Goal: Task Accomplishment & Management: Use online tool/utility

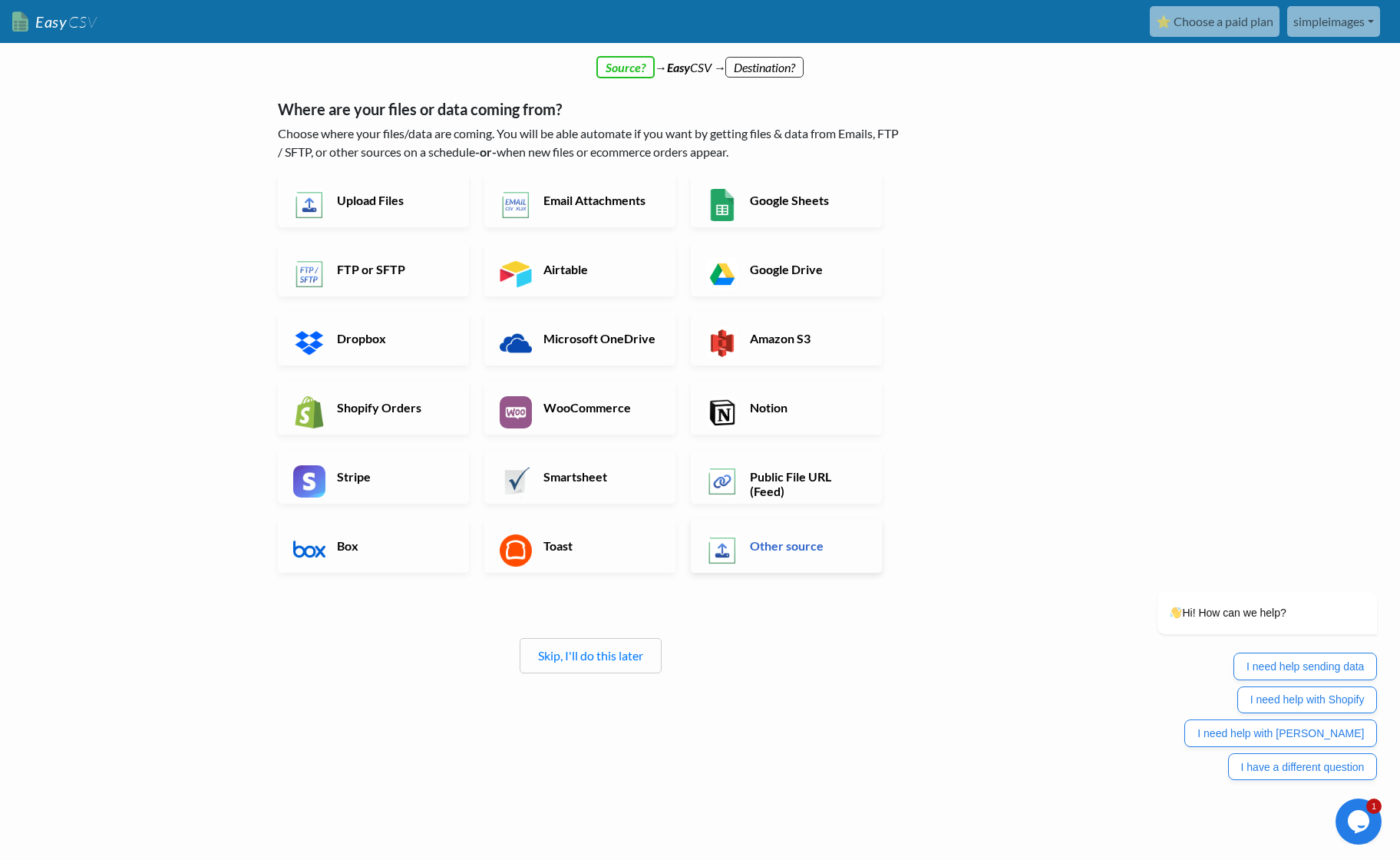
click at [791, 541] on h6 "Other source" at bounding box center [806, 545] width 120 height 14
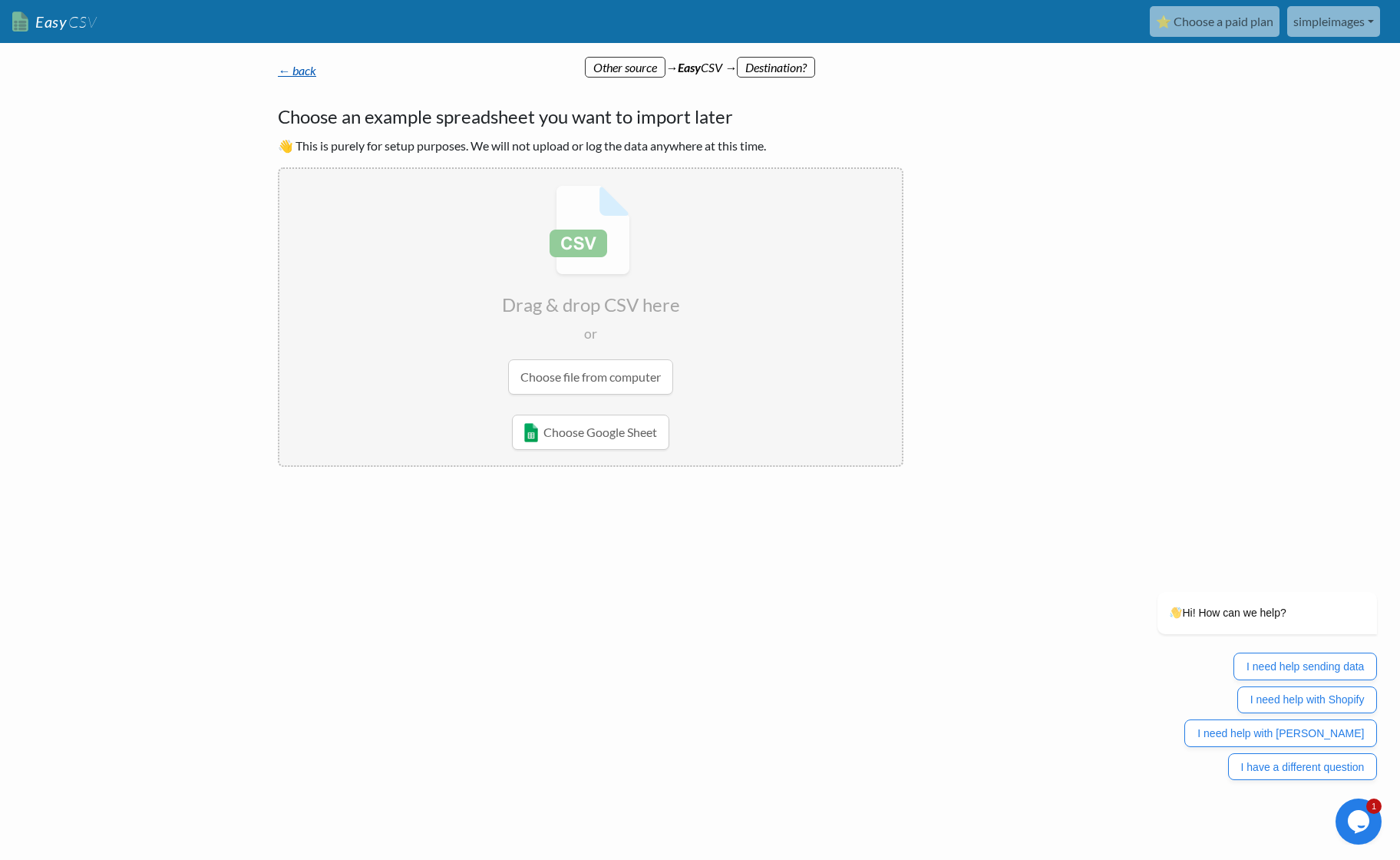
click at [297, 74] on link "← back" at bounding box center [297, 70] width 39 height 14
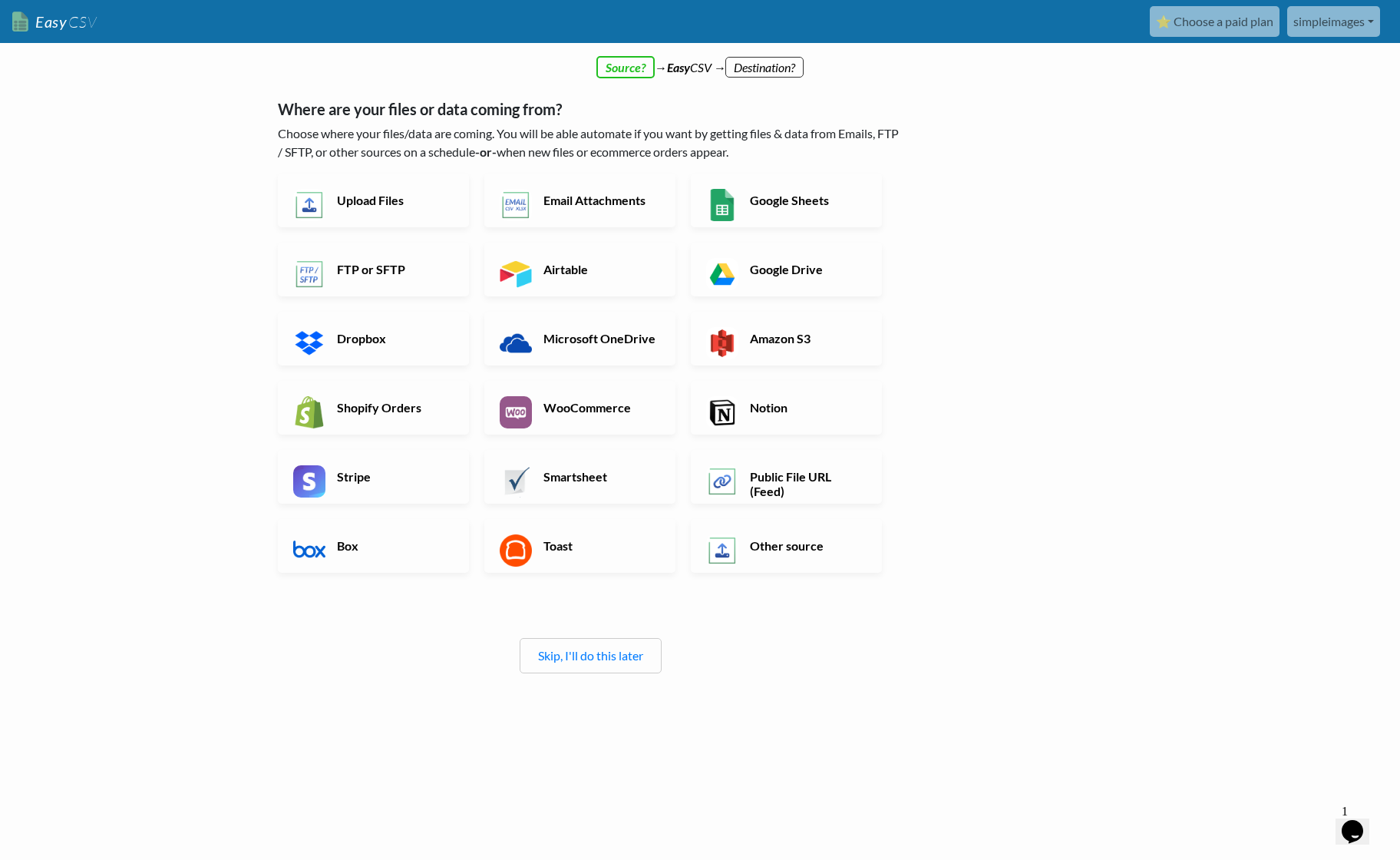
click at [756, 549] on h6 "Other source" at bounding box center [806, 545] width 120 height 14
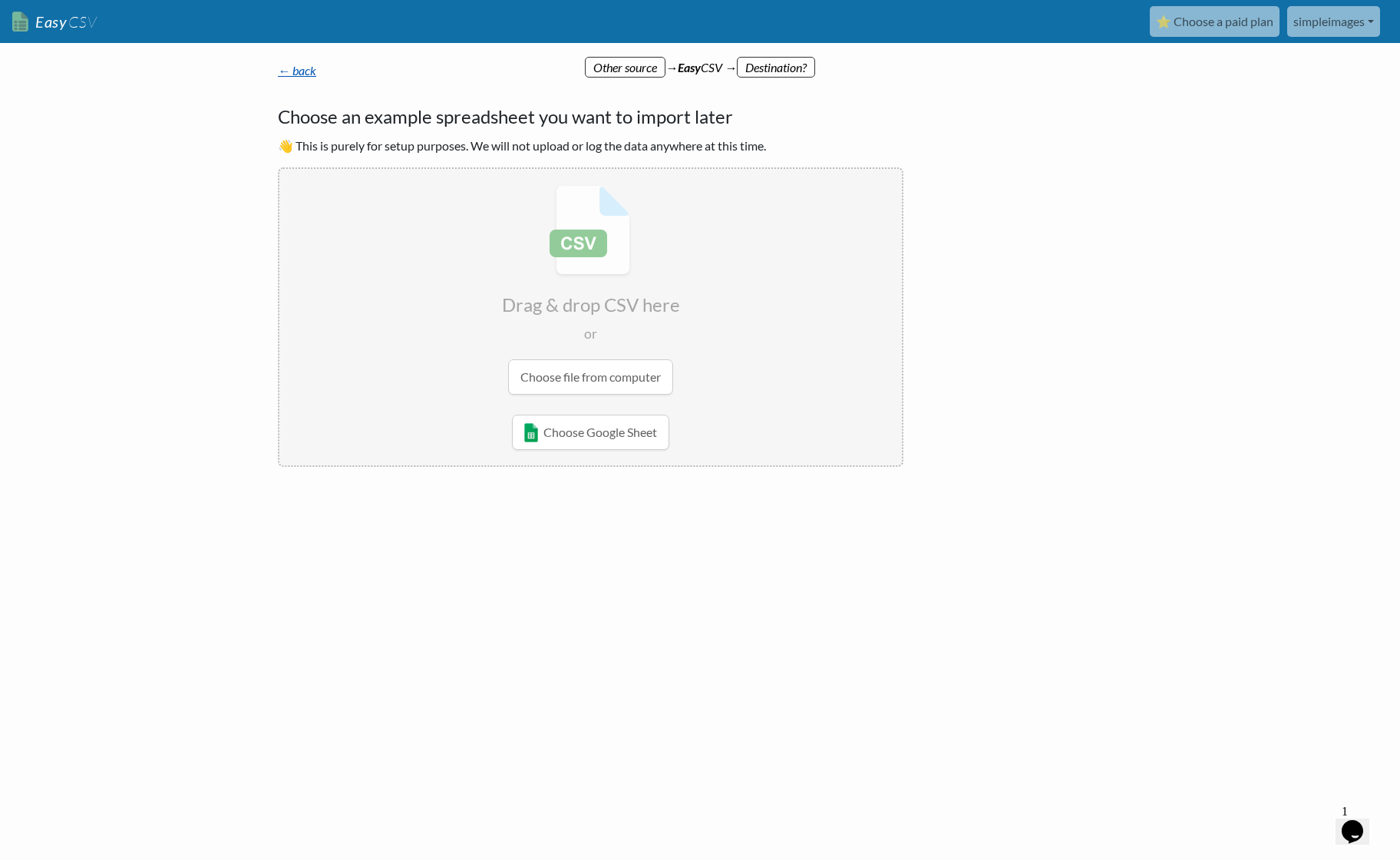
click at [308, 66] on link "← back" at bounding box center [297, 70] width 39 height 14
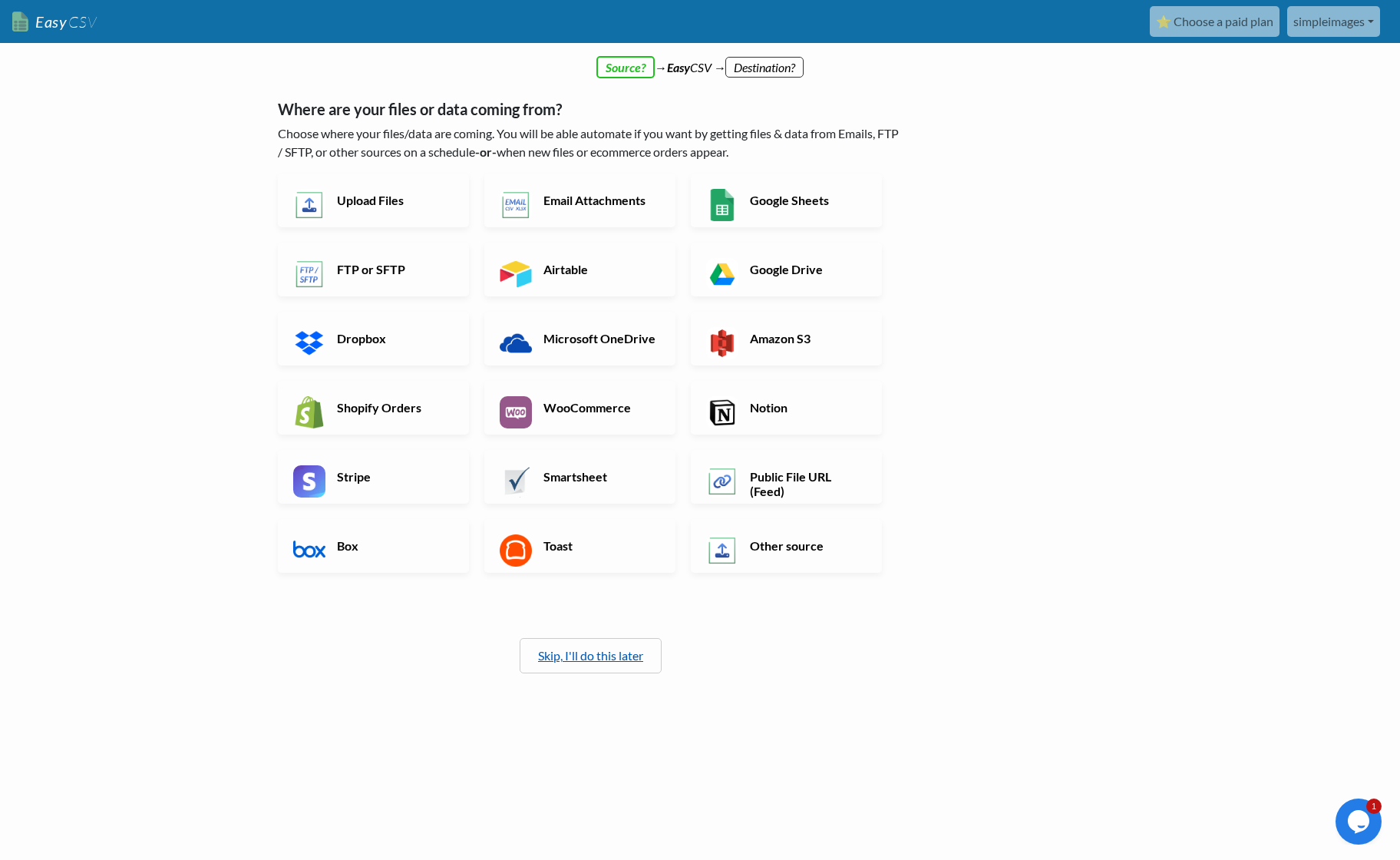
click at [624, 650] on link "Skip, I'll do this later" at bounding box center [591, 655] width 105 height 14
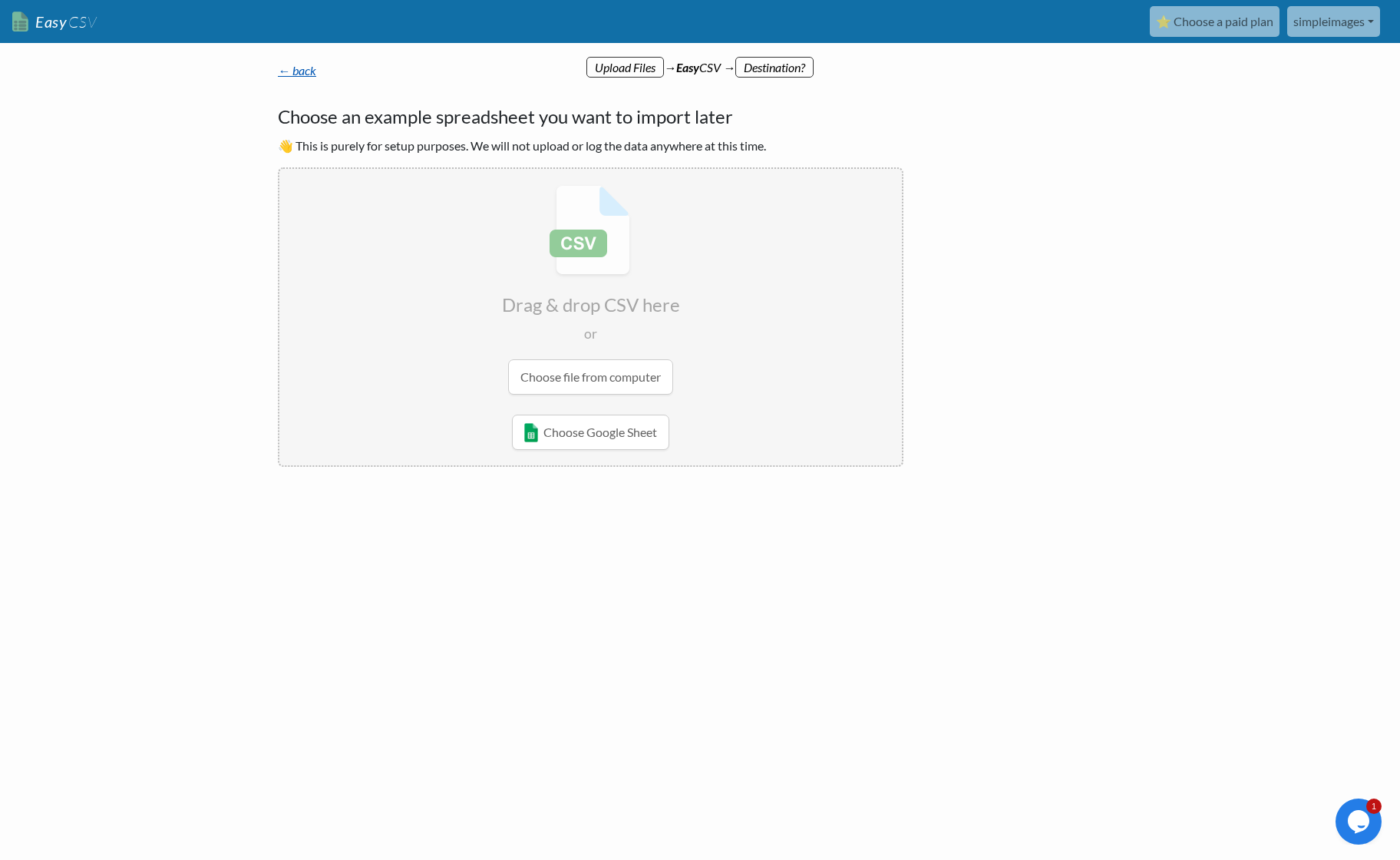
click at [304, 70] on link "← back" at bounding box center [297, 70] width 39 height 14
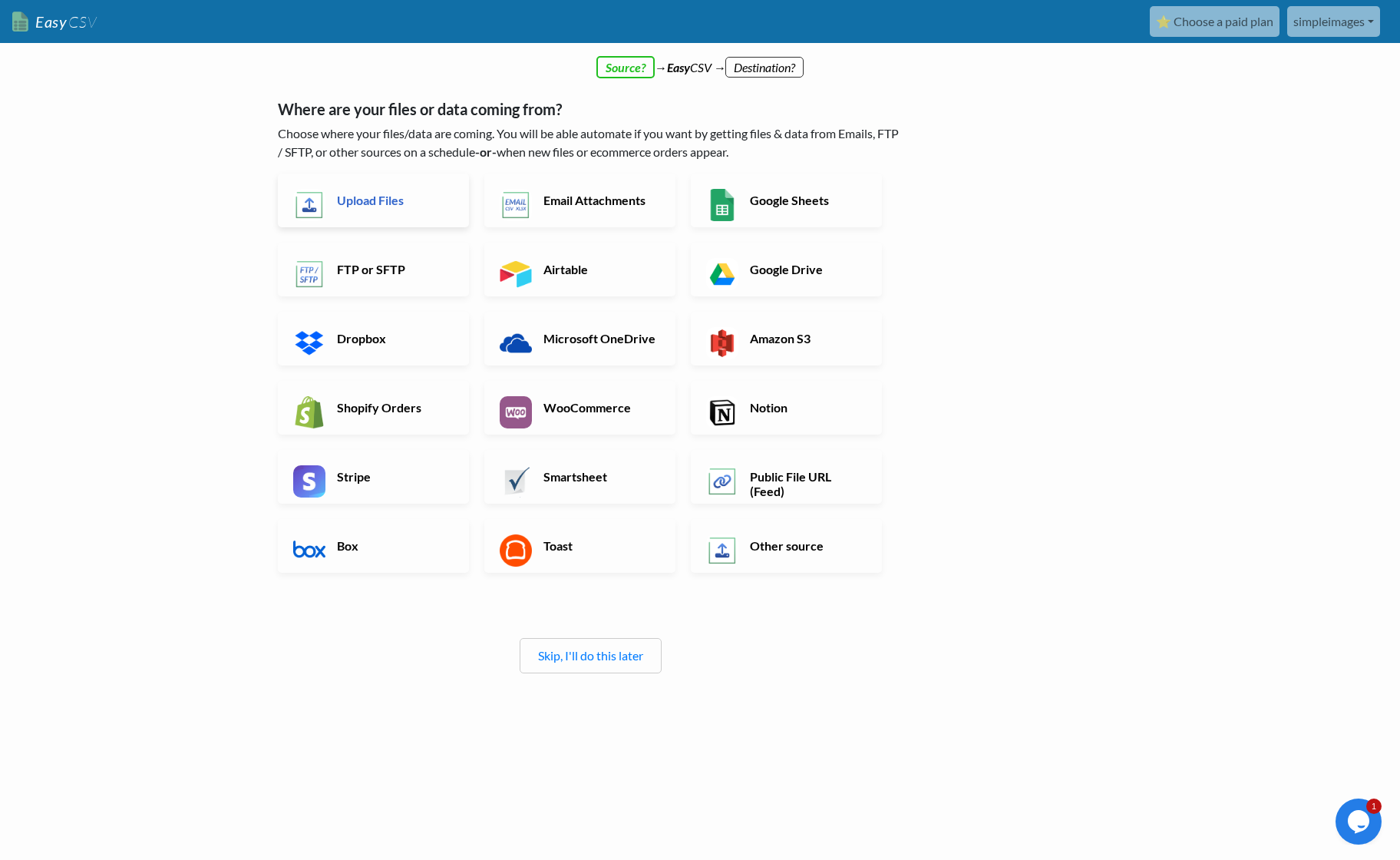
click at [409, 211] on link "Upload Files" at bounding box center [374, 200] width 191 height 54
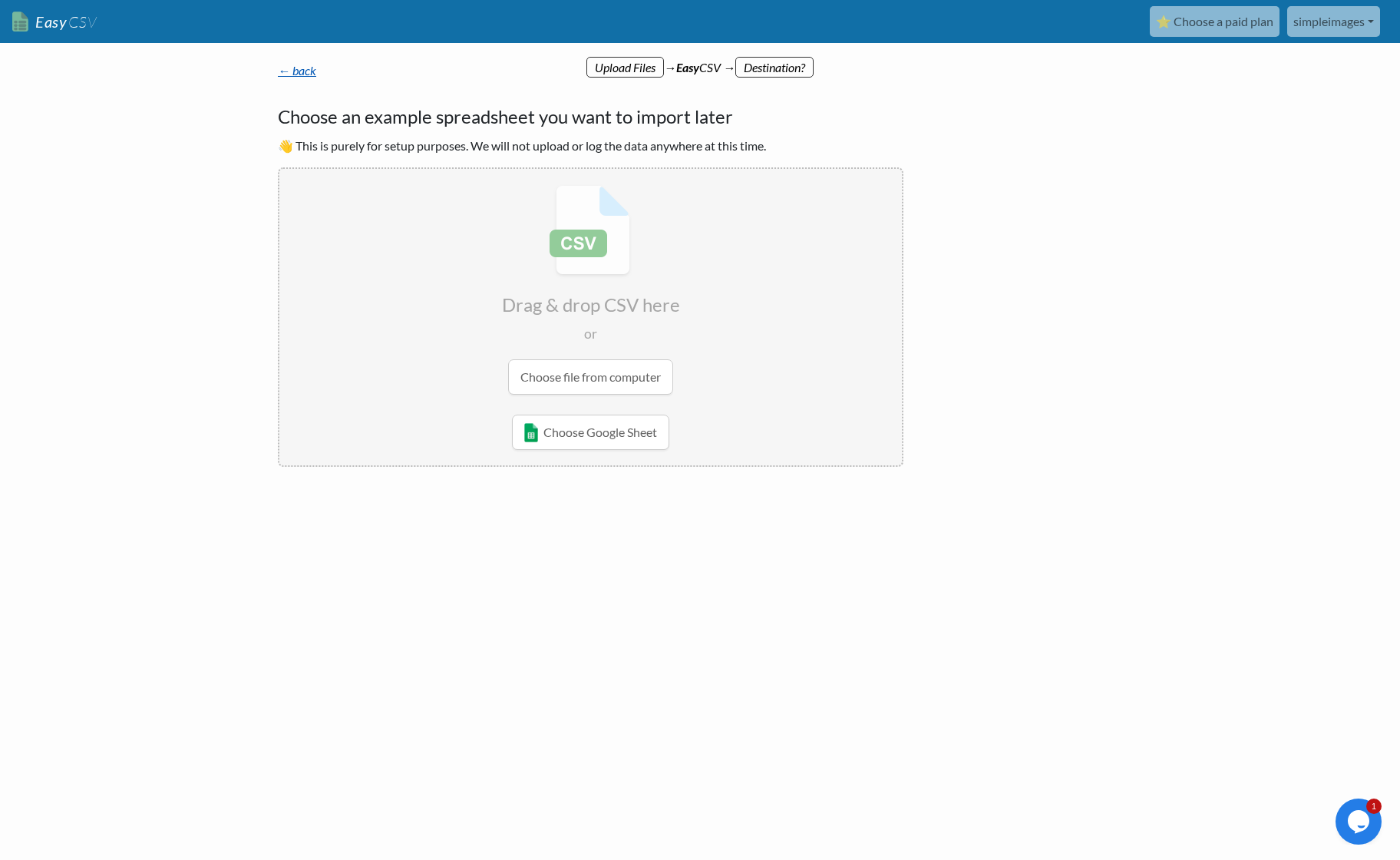
click at [292, 74] on link "← back" at bounding box center [297, 70] width 39 height 14
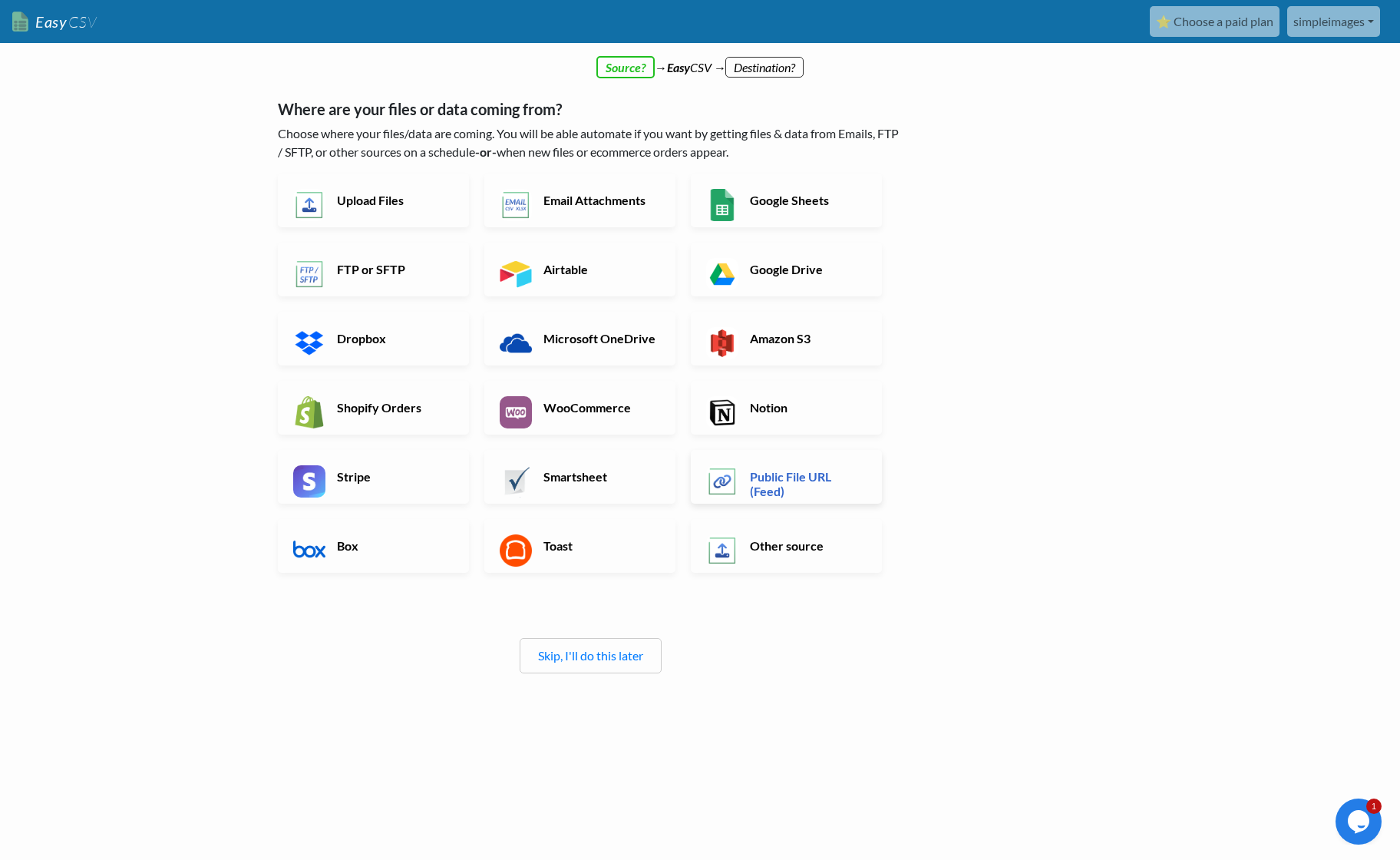
click at [787, 488] on h6 "Public File URL (Feed)" at bounding box center [806, 483] width 120 height 29
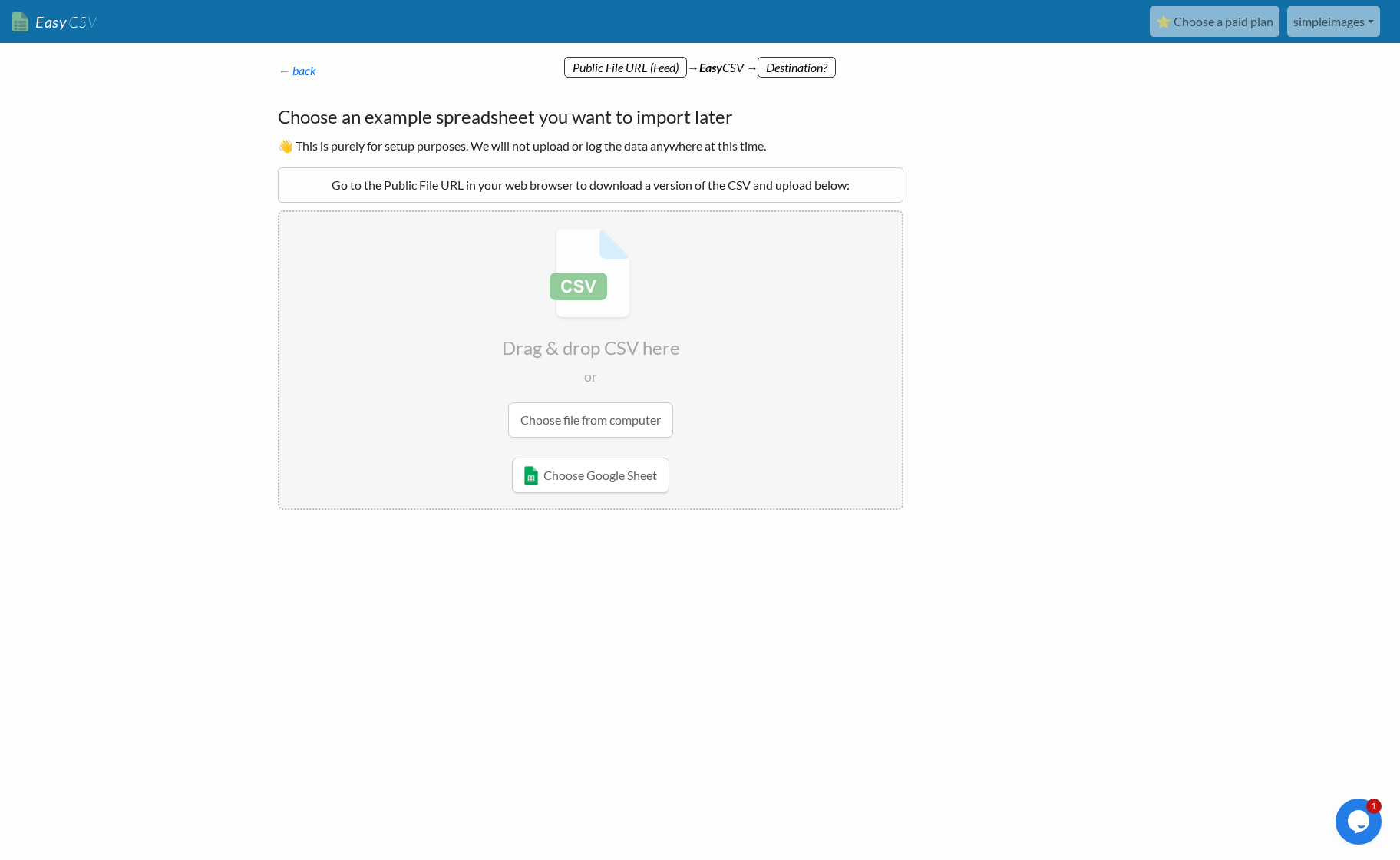
click at [711, 179] on div "Go to the Public File URL in your web browser to download a version of the CSV …" at bounding box center [591, 185] width 625 height 36
click at [466, 186] on div "Go to the Public File URL in your web browser to download a version of the CSV …" at bounding box center [591, 185] width 625 height 36
click at [304, 74] on link "← back" at bounding box center [297, 70] width 39 height 14
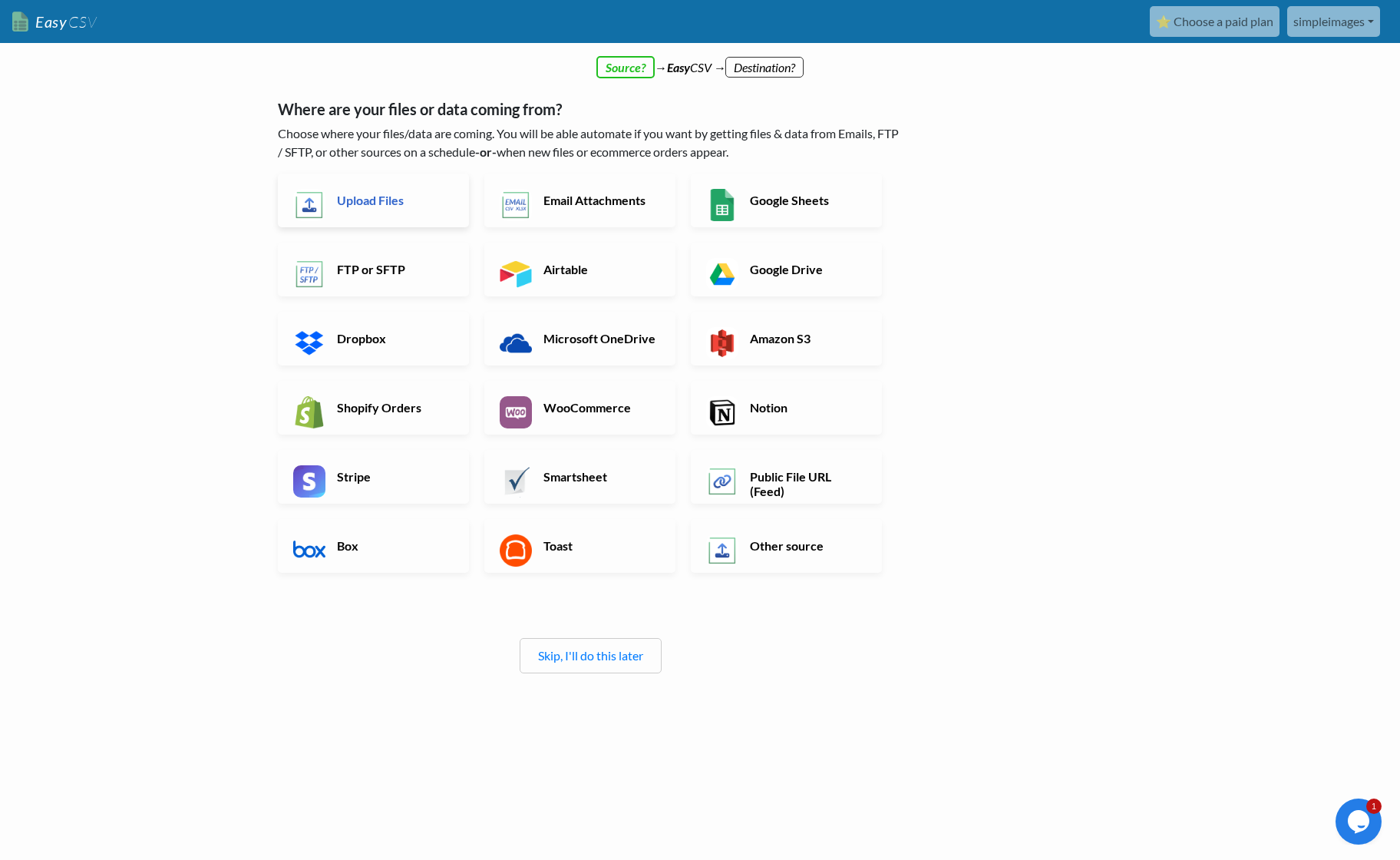
click at [394, 203] on h6 "Upload Files" at bounding box center [393, 200] width 120 height 14
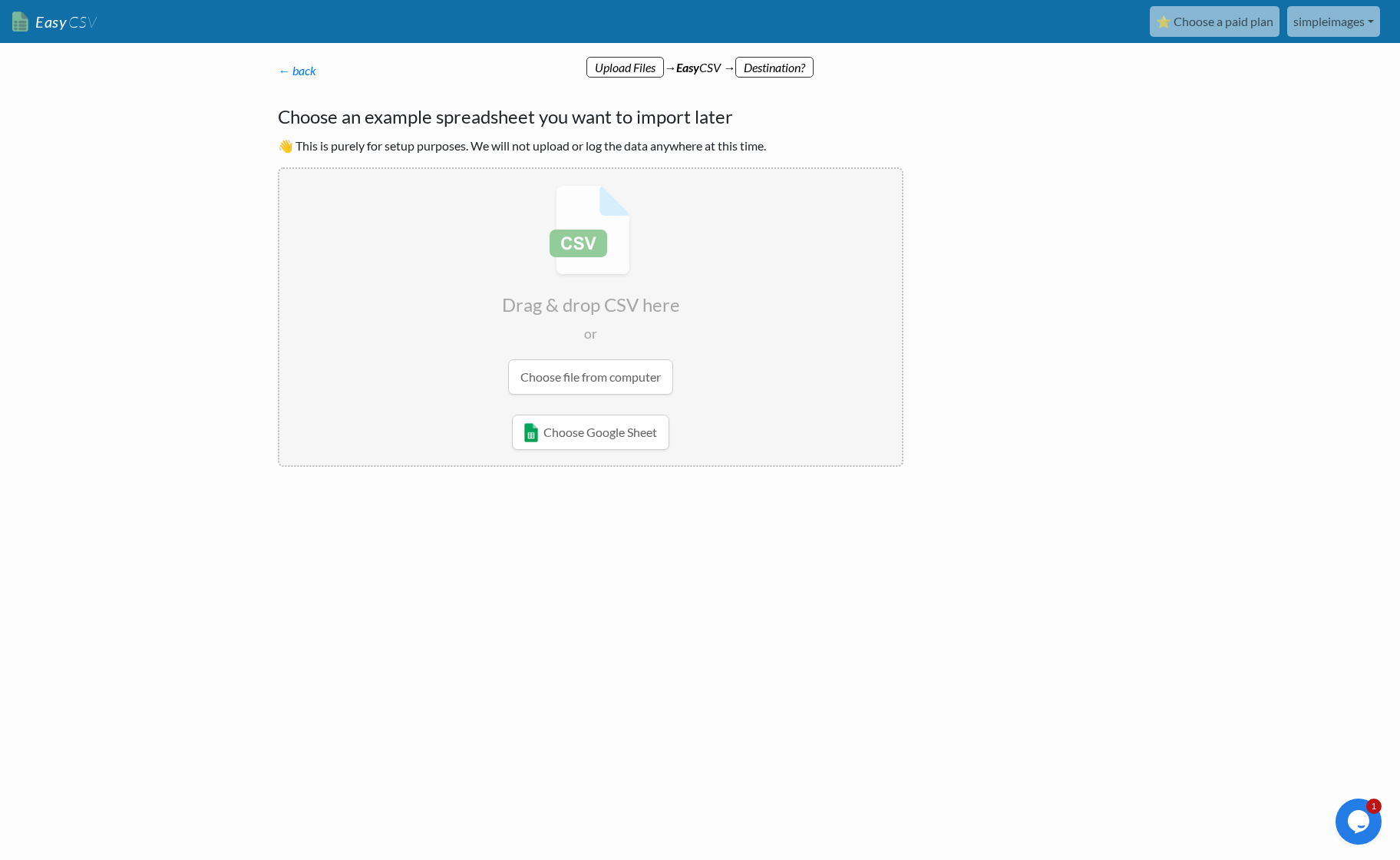
click at [597, 375] on input "file" at bounding box center [591, 290] width 623 height 242
type input "C:\fakepath\HHW_In_Stock (3).csv"
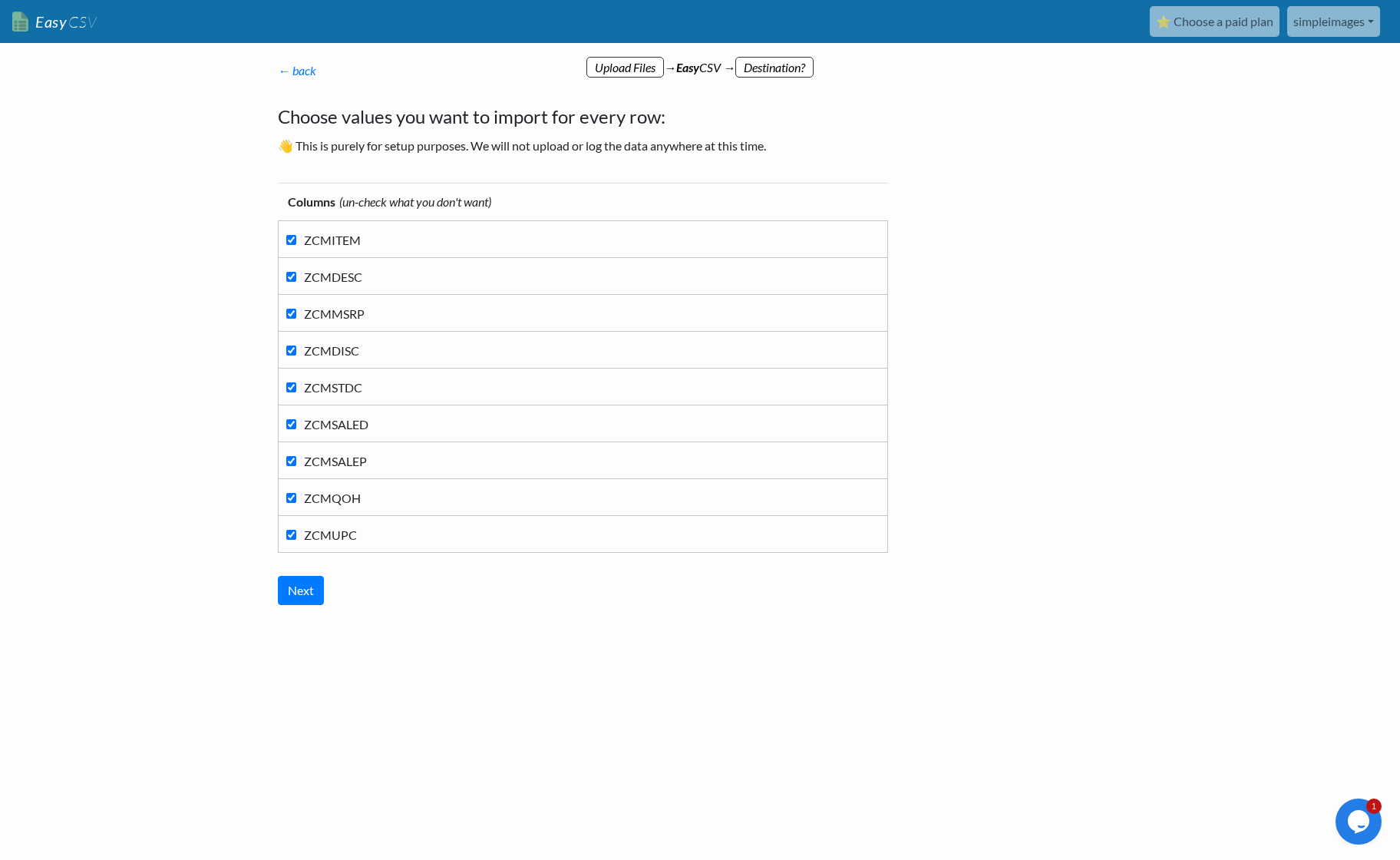
click at [295, 532] on input "ZCMUPC" at bounding box center [291, 534] width 10 height 10
checkbox input "false"
click at [290, 462] on input "ZCMSALEP" at bounding box center [291, 461] width 10 height 10
checkbox input "false"
click at [292, 426] on input "ZCMSALED" at bounding box center [291, 424] width 10 height 10
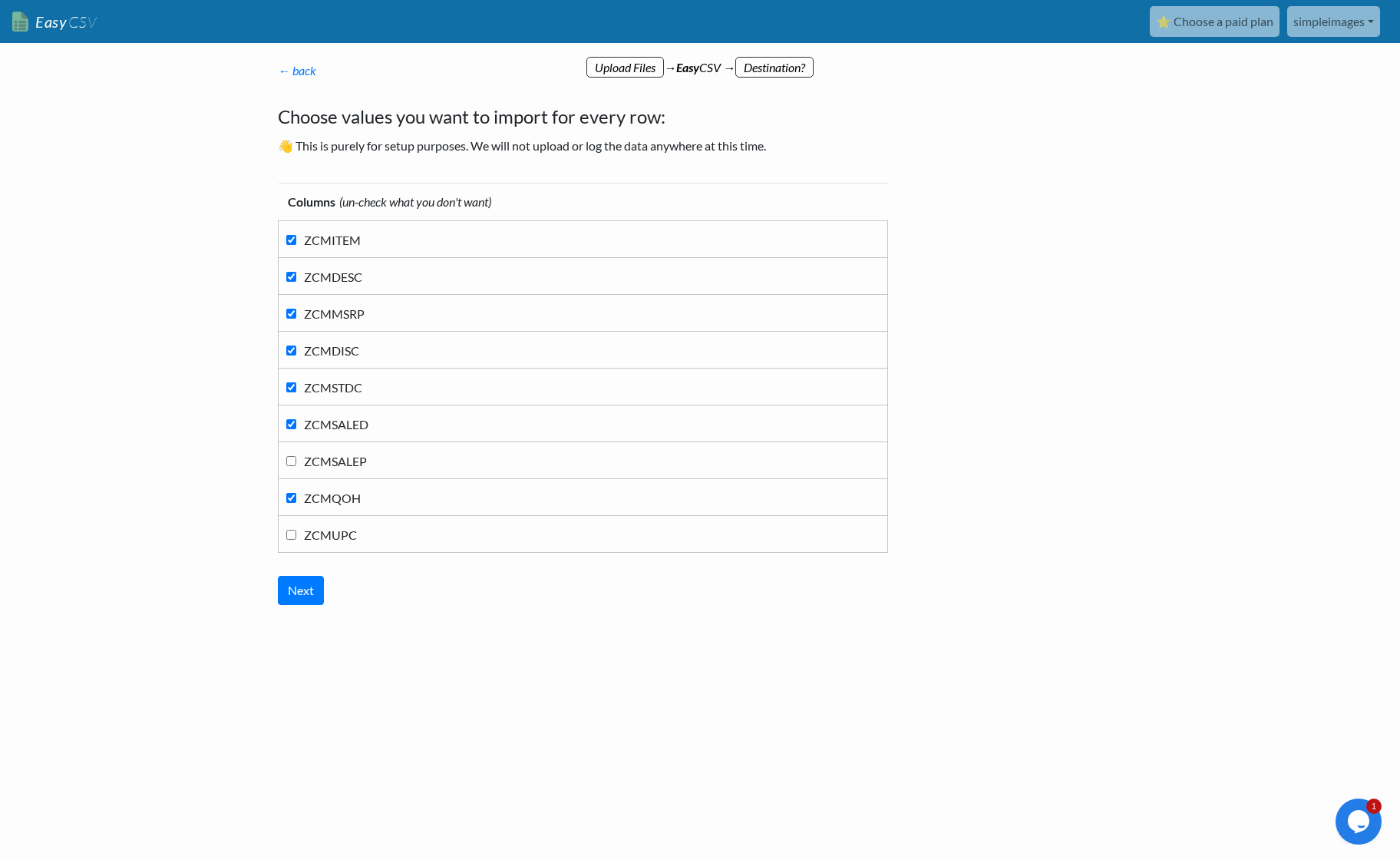
checkbox input "false"
click at [290, 351] on input "ZCMDISC" at bounding box center [291, 350] width 10 height 10
checkbox input "false"
click at [305, 579] on input "Next" at bounding box center [301, 590] width 46 height 29
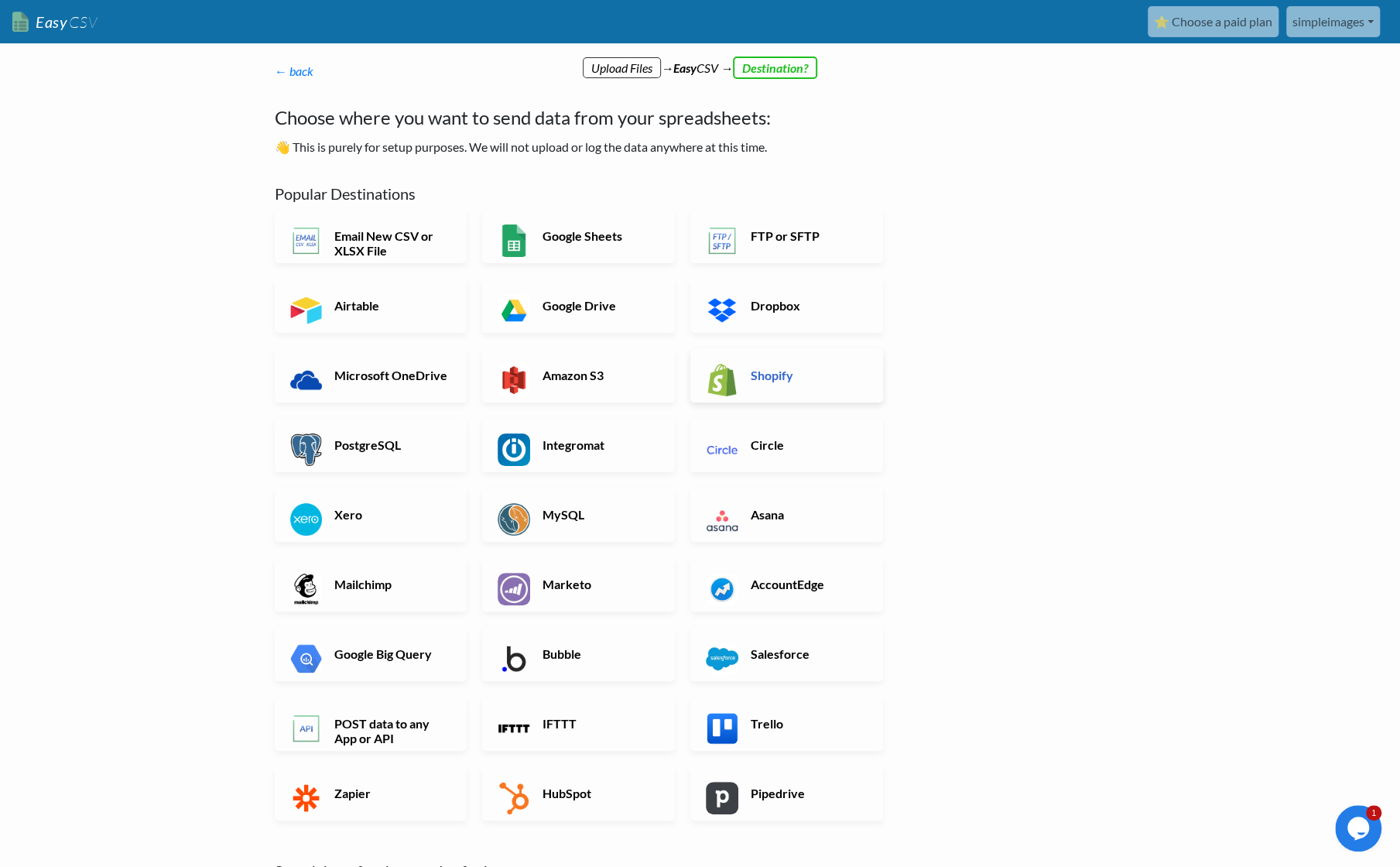
click at [795, 379] on h6 "Shopify" at bounding box center [807, 375] width 121 height 14
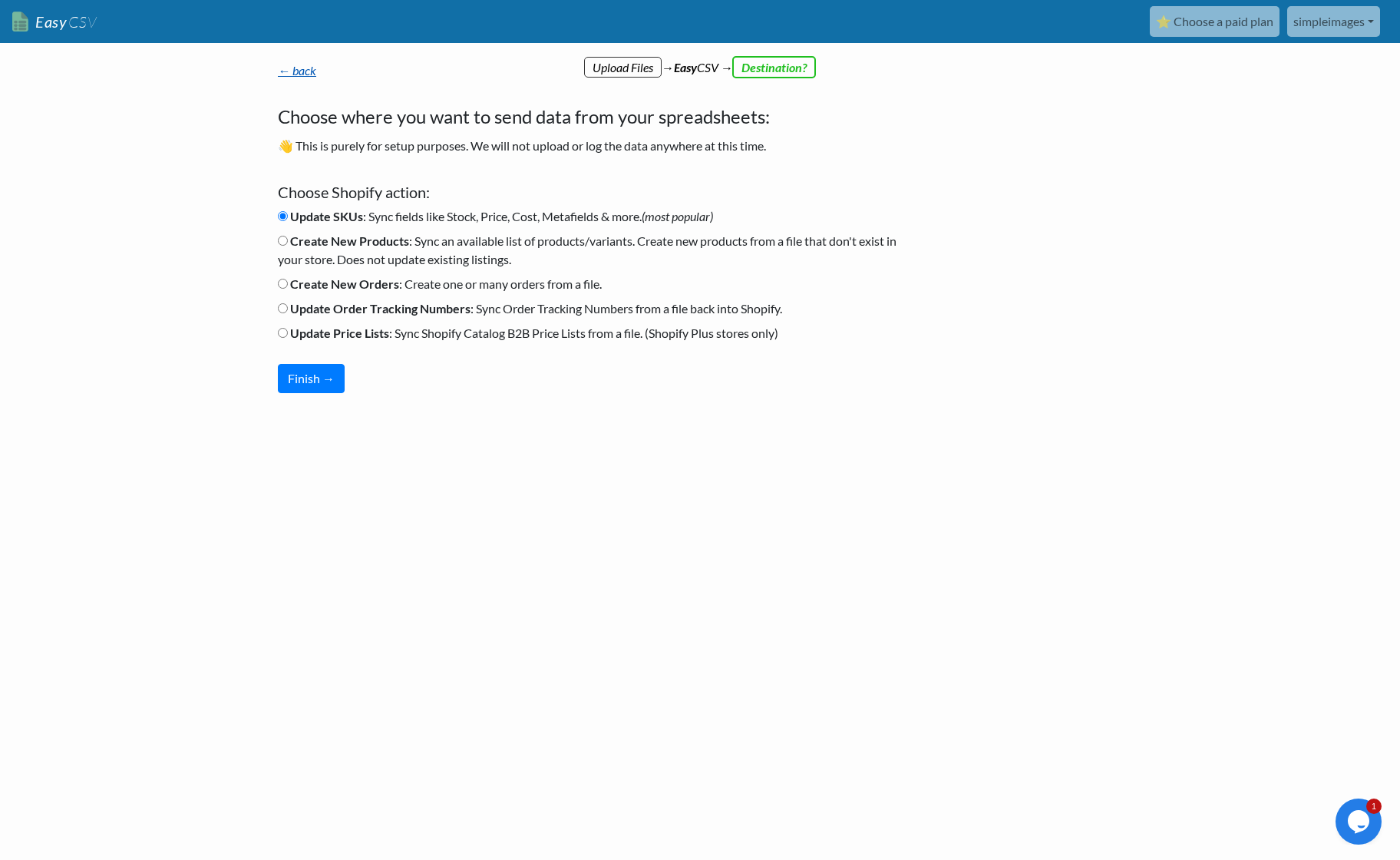
click at [308, 66] on link "← back" at bounding box center [297, 70] width 39 height 14
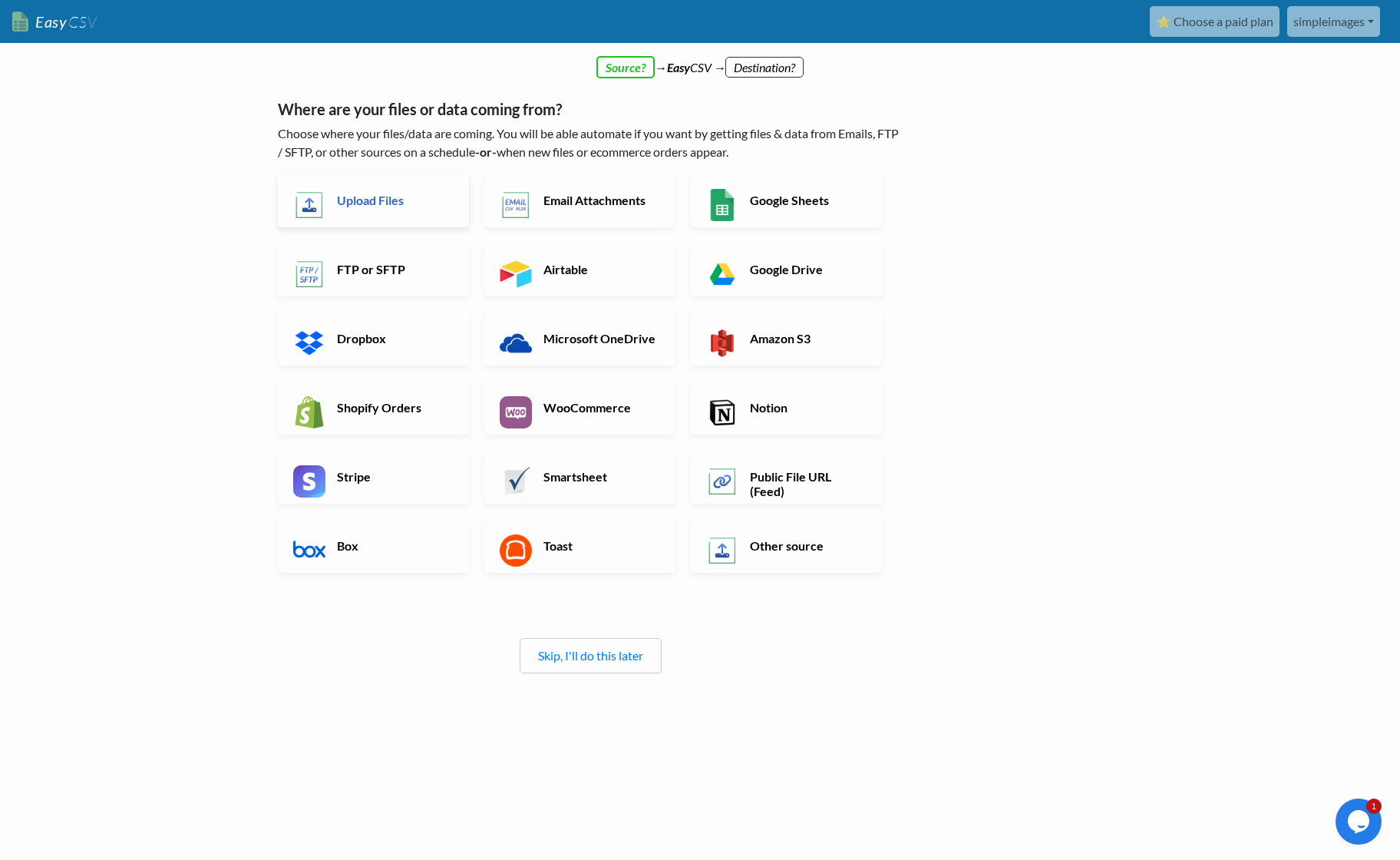
click at [387, 194] on h6 "Upload Files" at bounding box center [393, 200] width 120 height 14
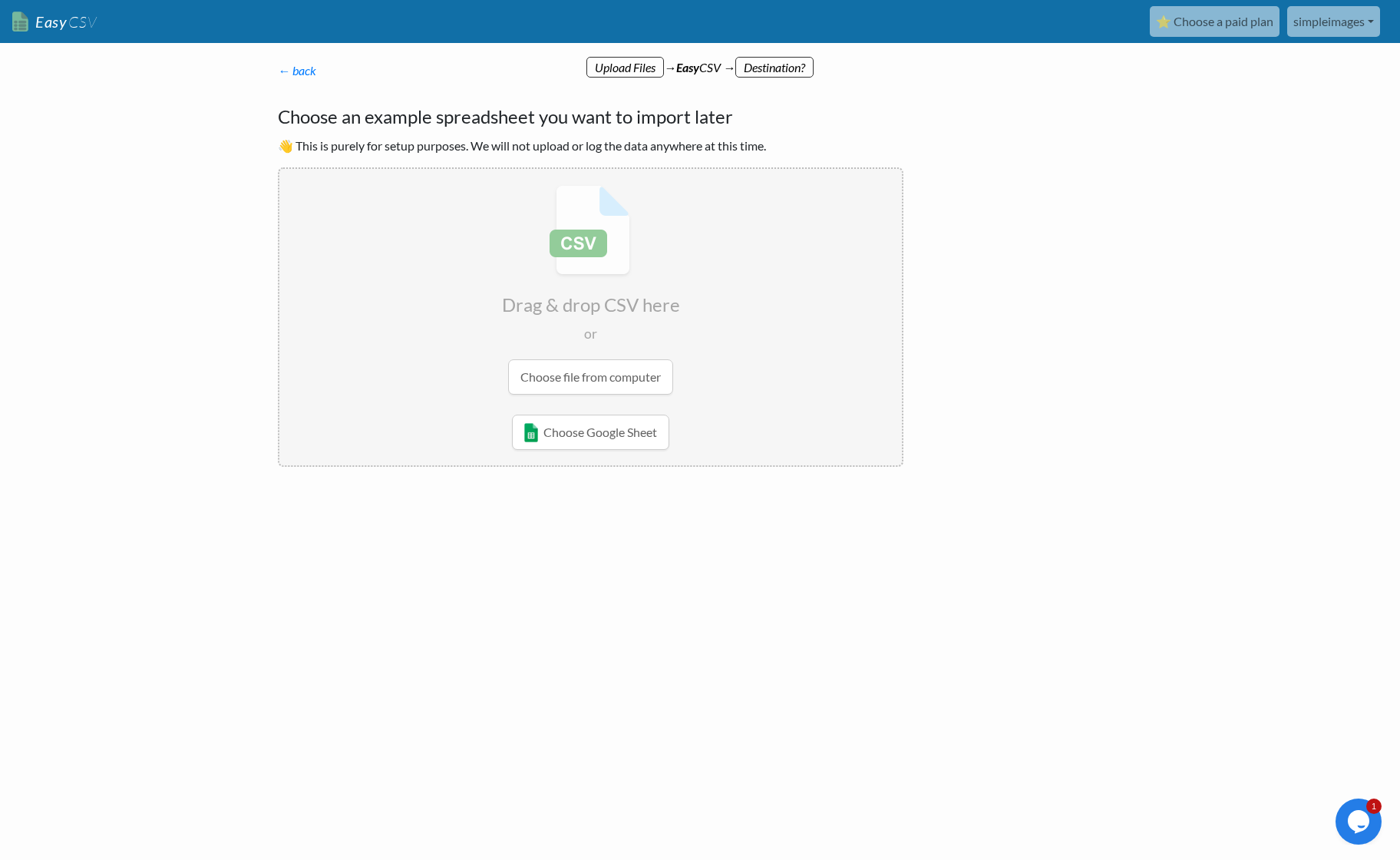
click at [581, 377] on input "file" at bounding box center [591, 290] width 623 height 242
type input "C:\fakepath\HHW_In_Stock (3).csv"
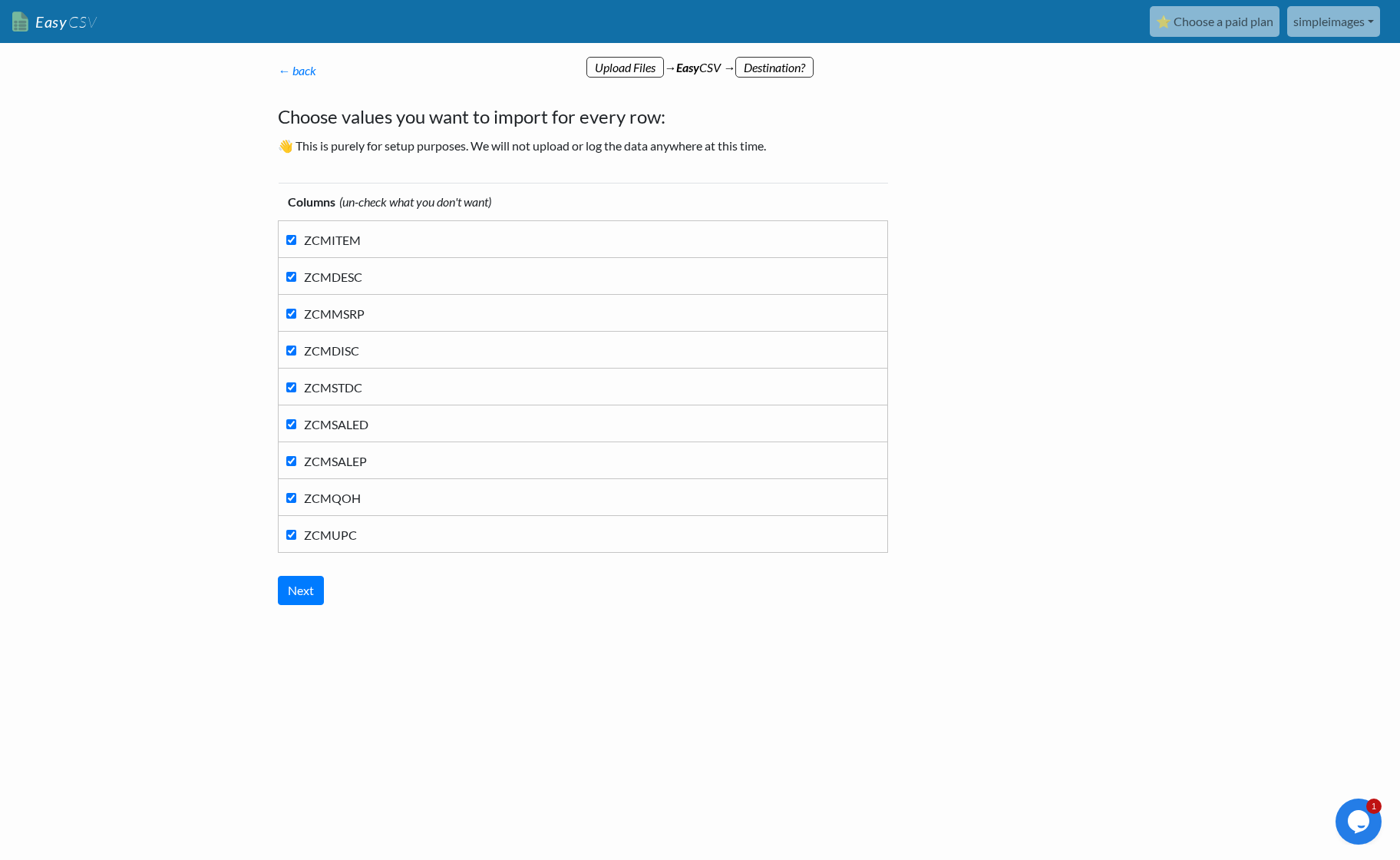
click at [289, 272] on input "ZCMDESC" at bounding box center [291, 277] width 10 height 10
checkbox input "false"
click at [292, 308] on input "ZCMMSRP" at bounding box center [291, 313] width 10 height 10
checkbox input "false"
click at [289, 348] on input "ZCMDISC" at bounding box center [291, 350] width 10 height 10
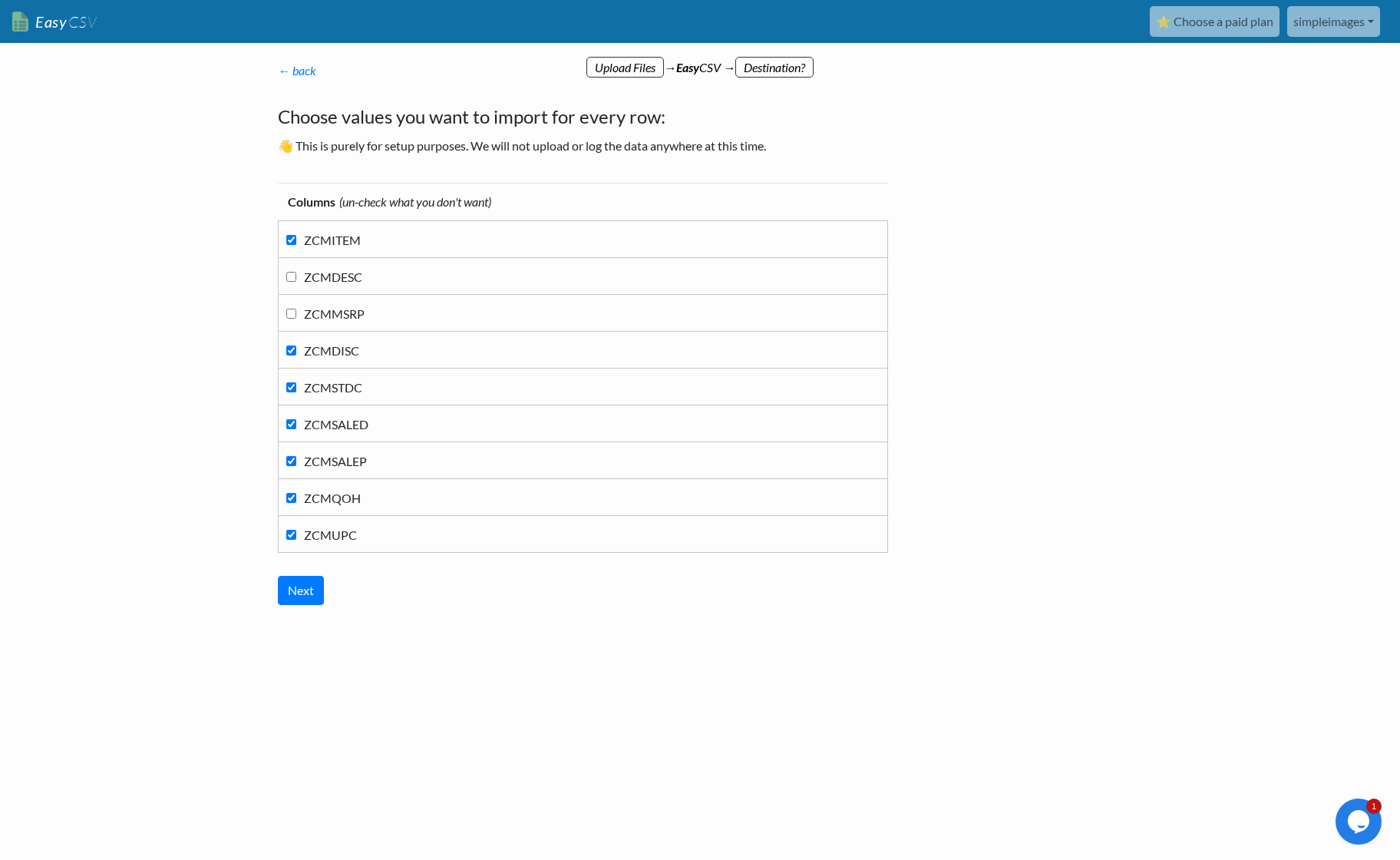
checkbox input "false"
click at [289, 386] on input "ZCMSTDC" at bounding box center [291, 387] width 10 height 10
checkbox input "false"
click at [289, 419] on input "ZCMSALED" at bounding box center [291, 424] width 10 height 10
checkbox input "false"
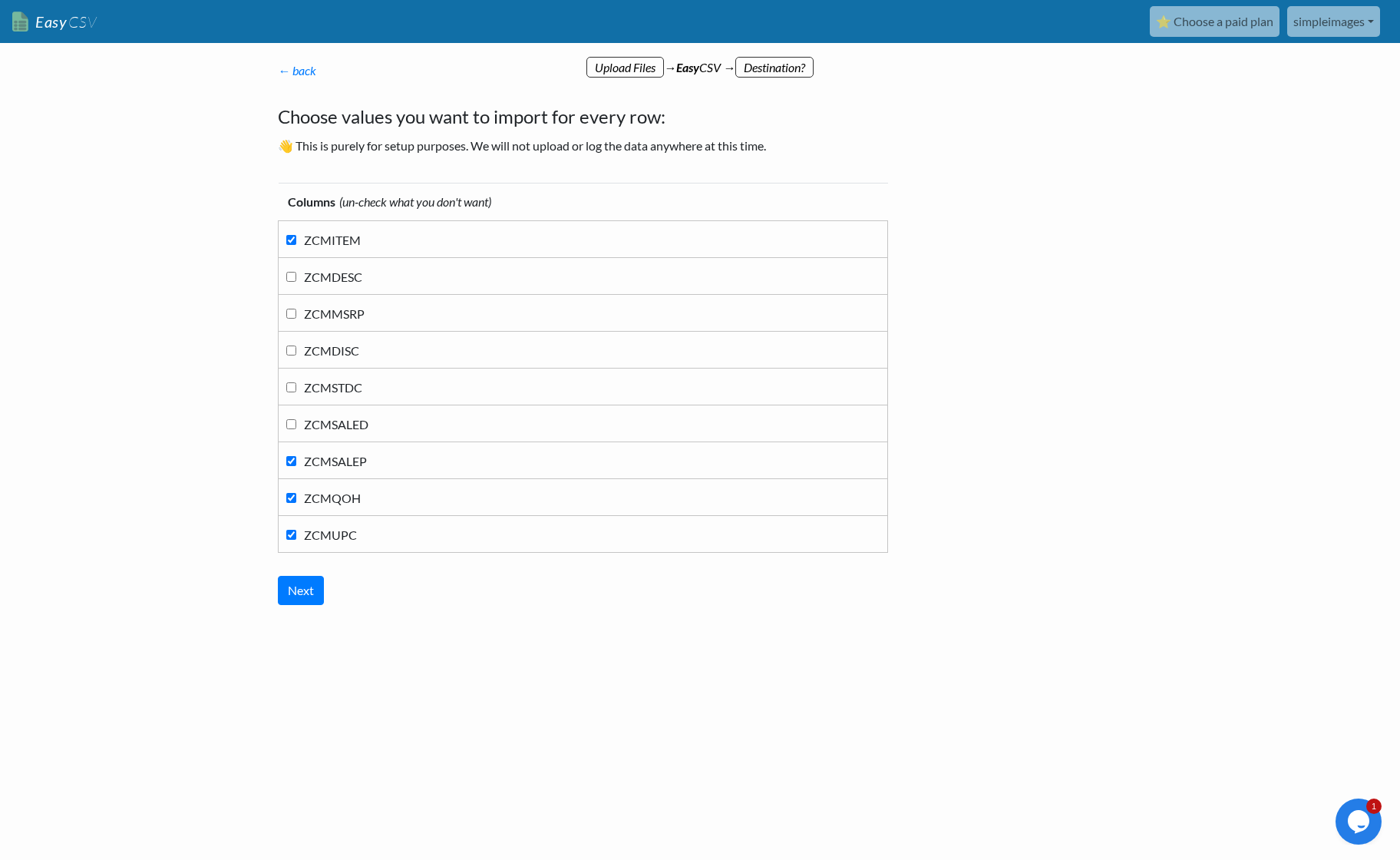
click at [290, 453] on label "ZCMSALEP" at bounding box center [583, 460] width 594 height 21
click at [290, 456] on input "ZCMSALEP" at bounding box center [291, 461] width 10 height 10
checkbox input "false"
click at [292, 530] on input "ZCMUPC" at bounding box center [291, 534] width 10 height 10
checkbox input "false"
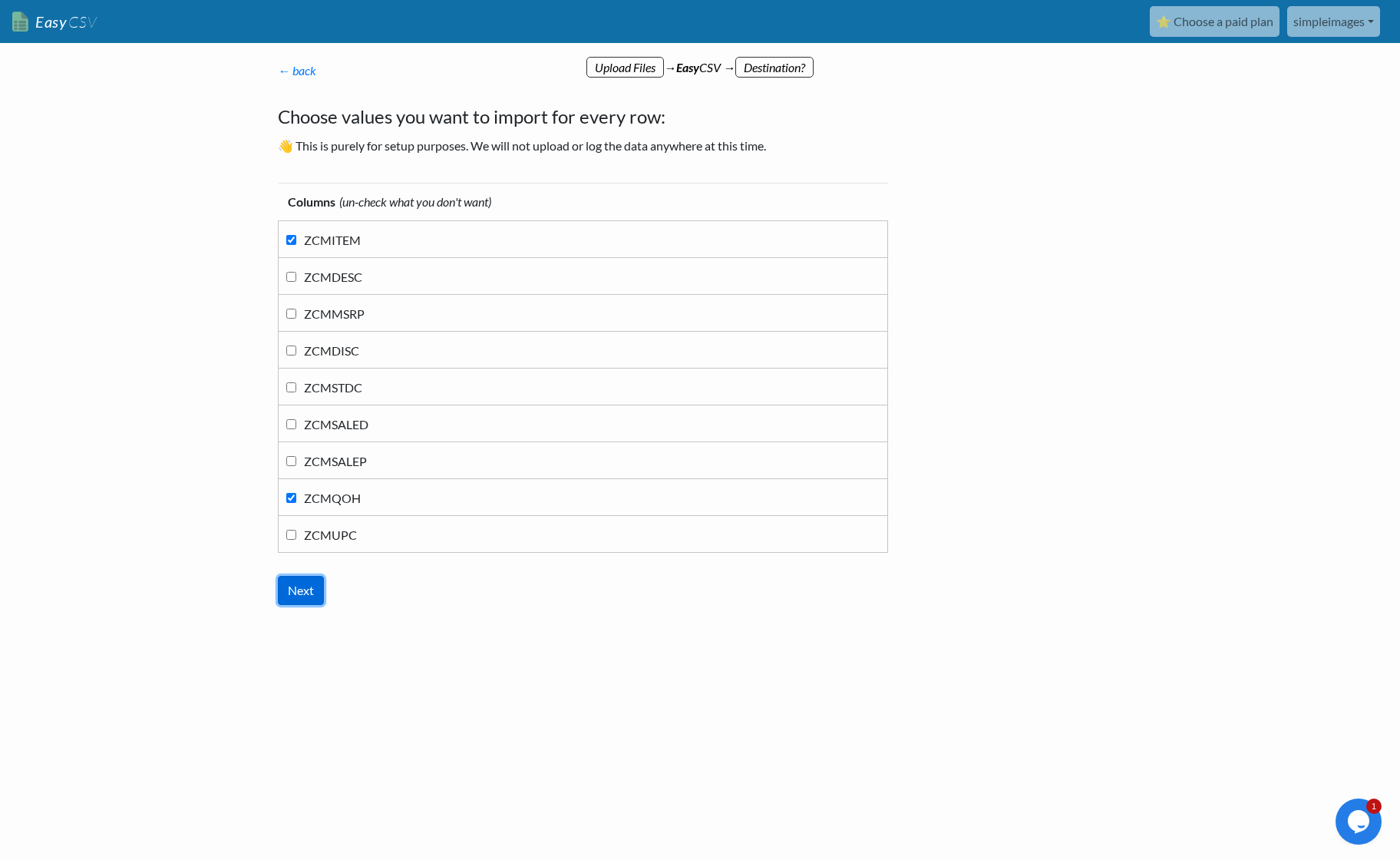
click at [299, 590] on input "Next" at bounding box center [301, 590] width 46 height 29
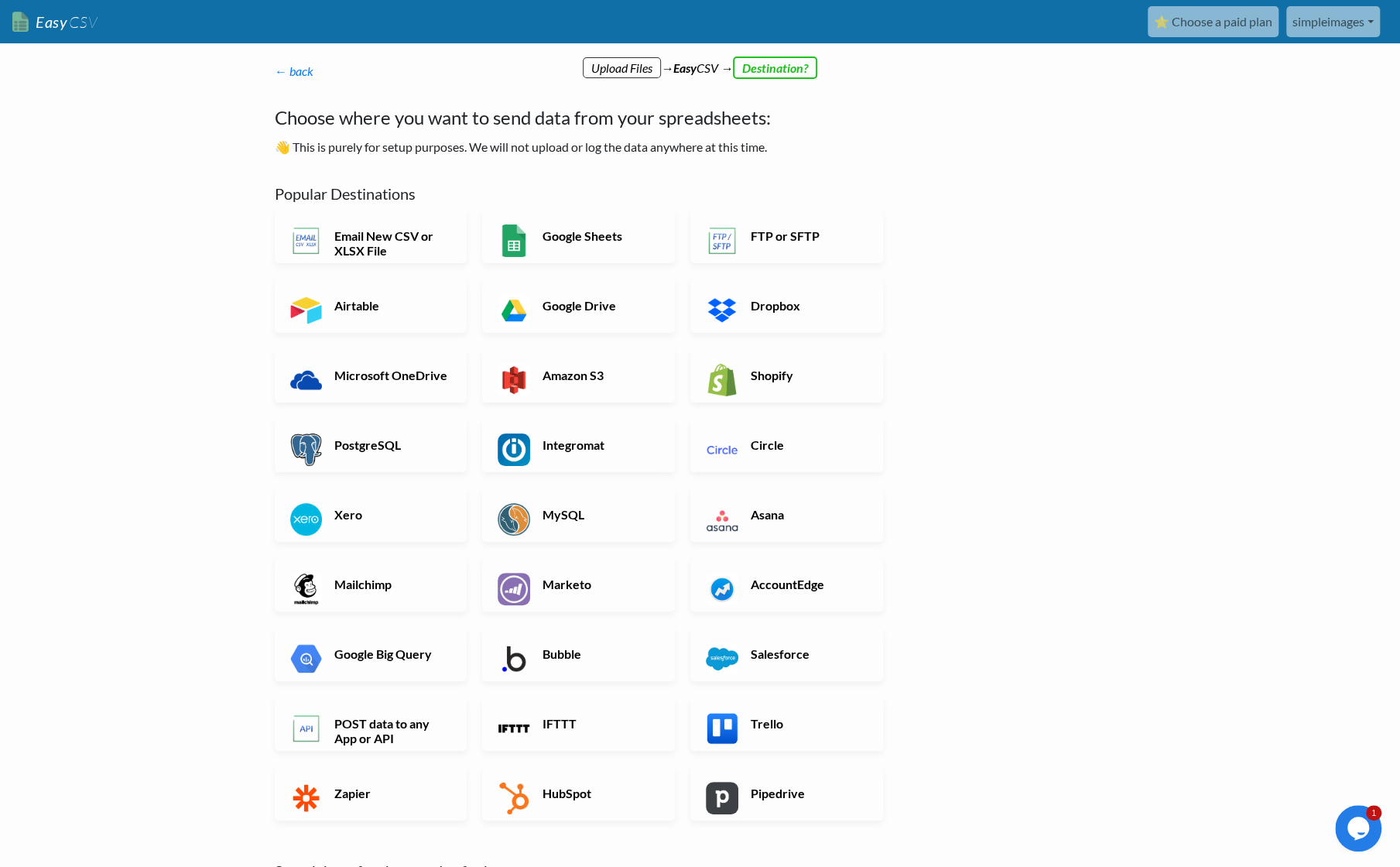
click at [815, 373] on h6 "Shopify" at bounding box center [807, 375] width 121 height 14
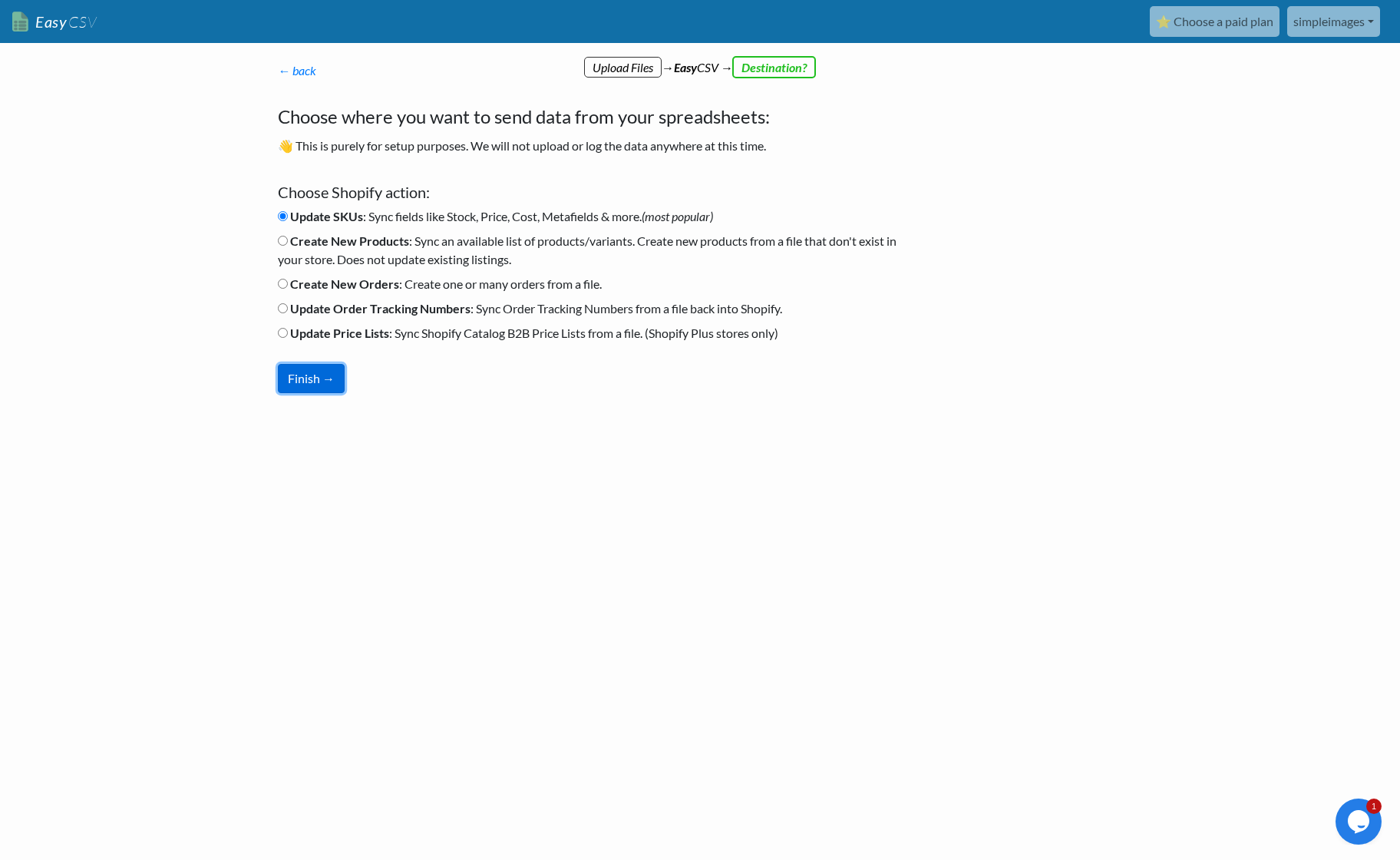
click at [323, 380] on button "Finish →" at bounding box center [311, 378] width 66 height 29
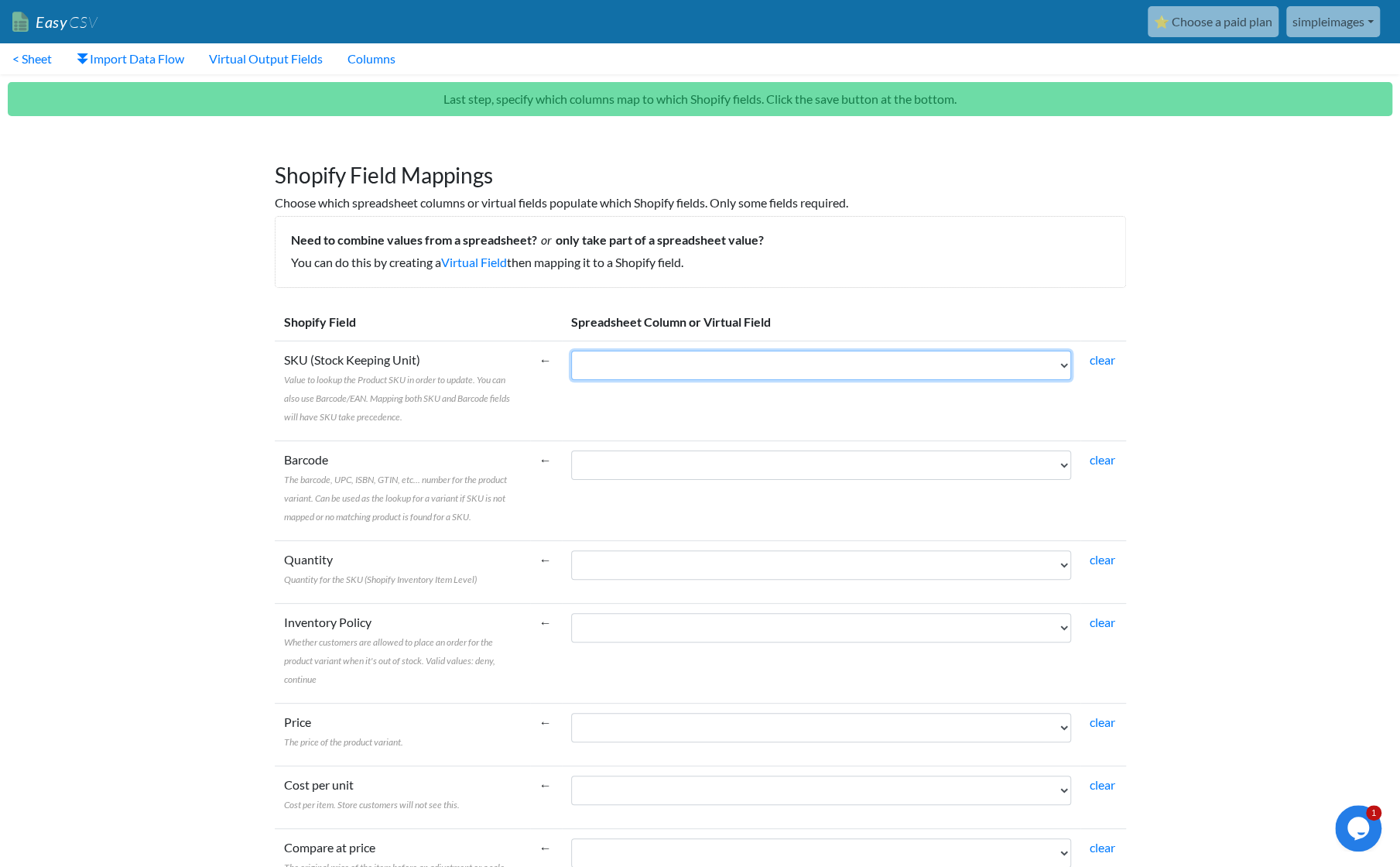
click at [806, 371] on select "ZCMITEM ZCMQOH" at bounding box center [821, 365] width 500 height 29
select select "cr_759037"
click at [571, 351] on select "ZCMITEM ZCMQOH" at bounding box center [821, 365] width 500 height 29
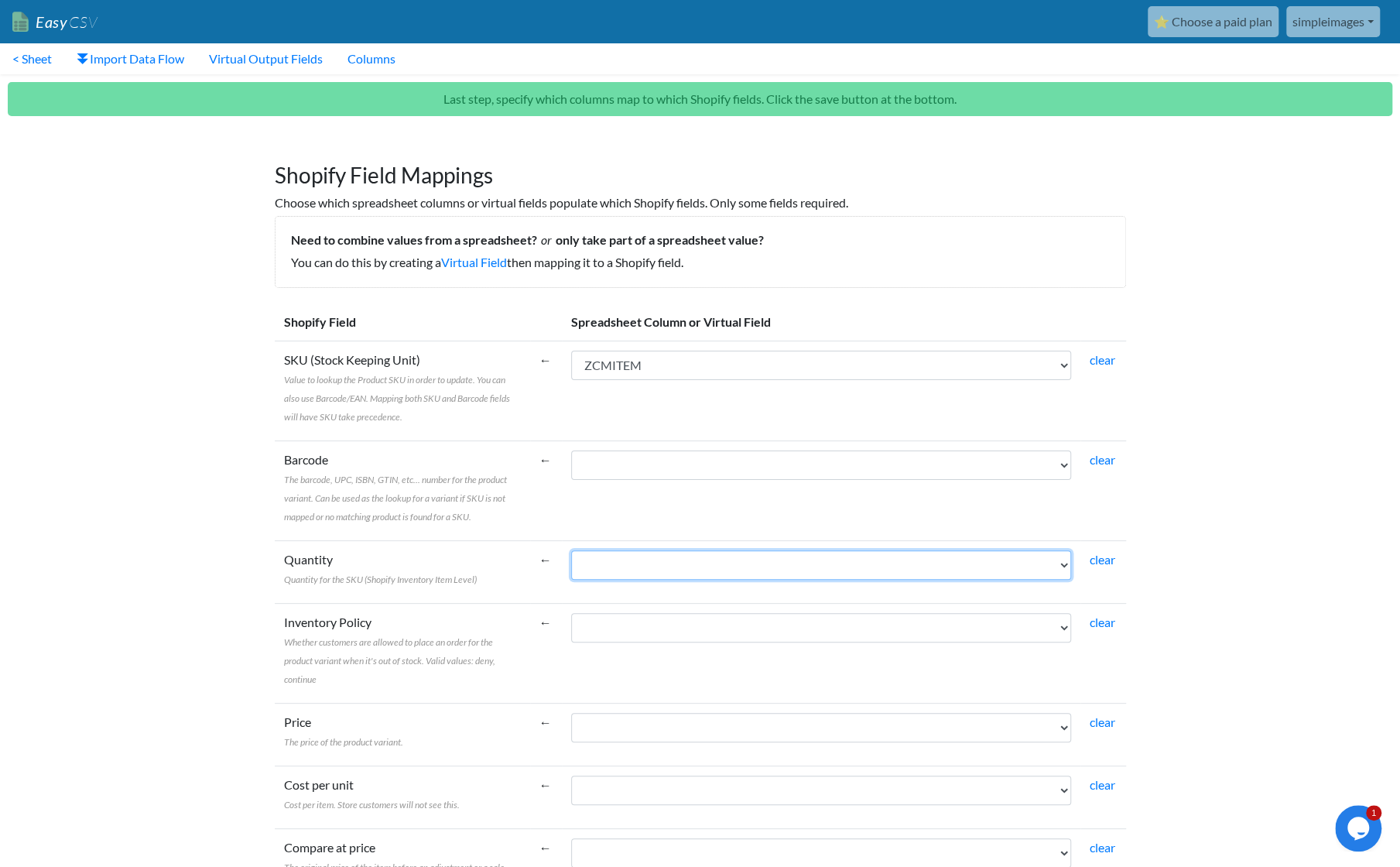
click at [1022, 563] on select "ZCMITEM ZCMQOH" at bounding box center [821, 564] width 500 height 29
select select "cr_759038"
click at [571, 550] on select "ZCMITEM ZCMQOH" at bounding box center [821, 564] width 500 height 29
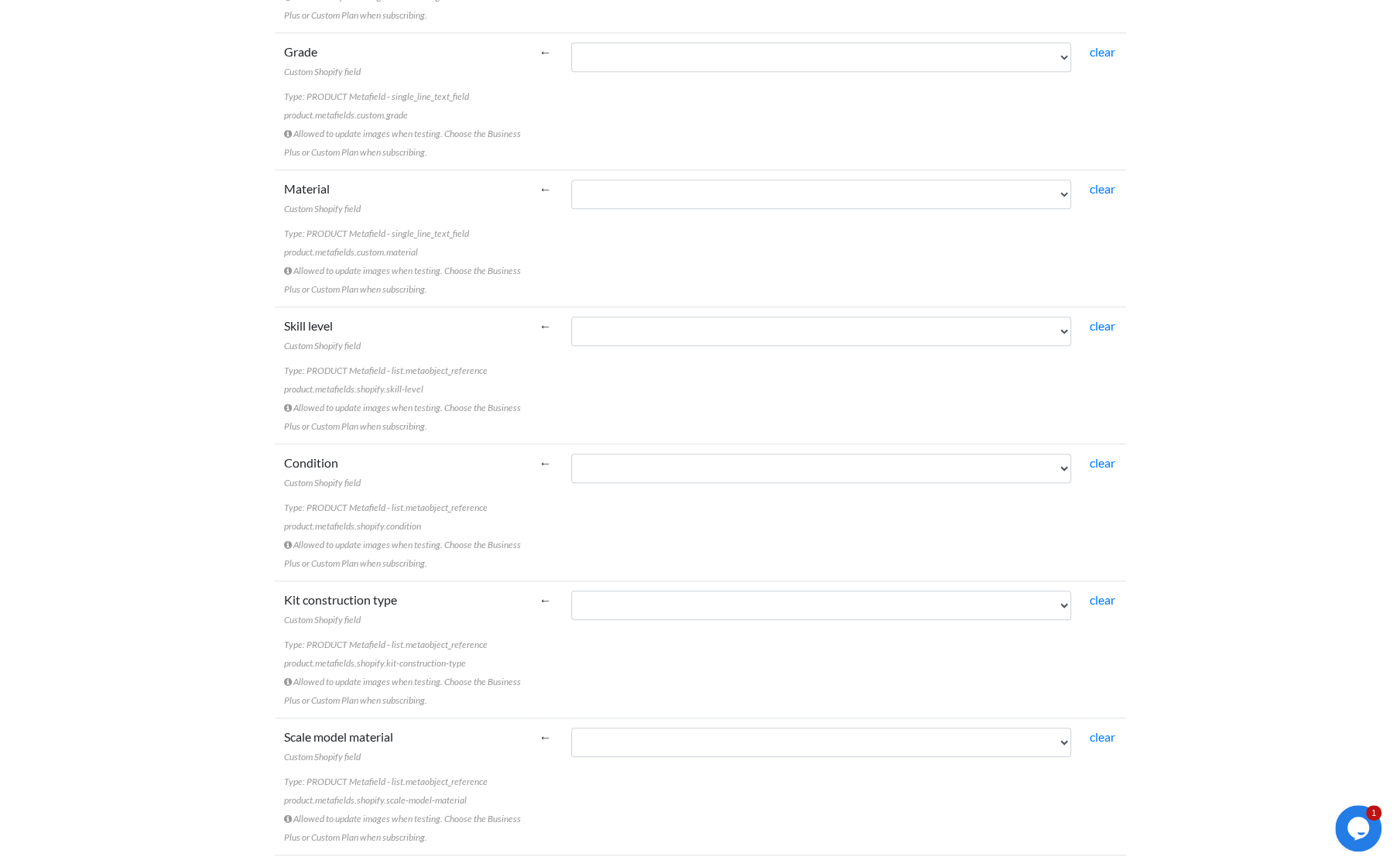
scroll to position [4733, 0]
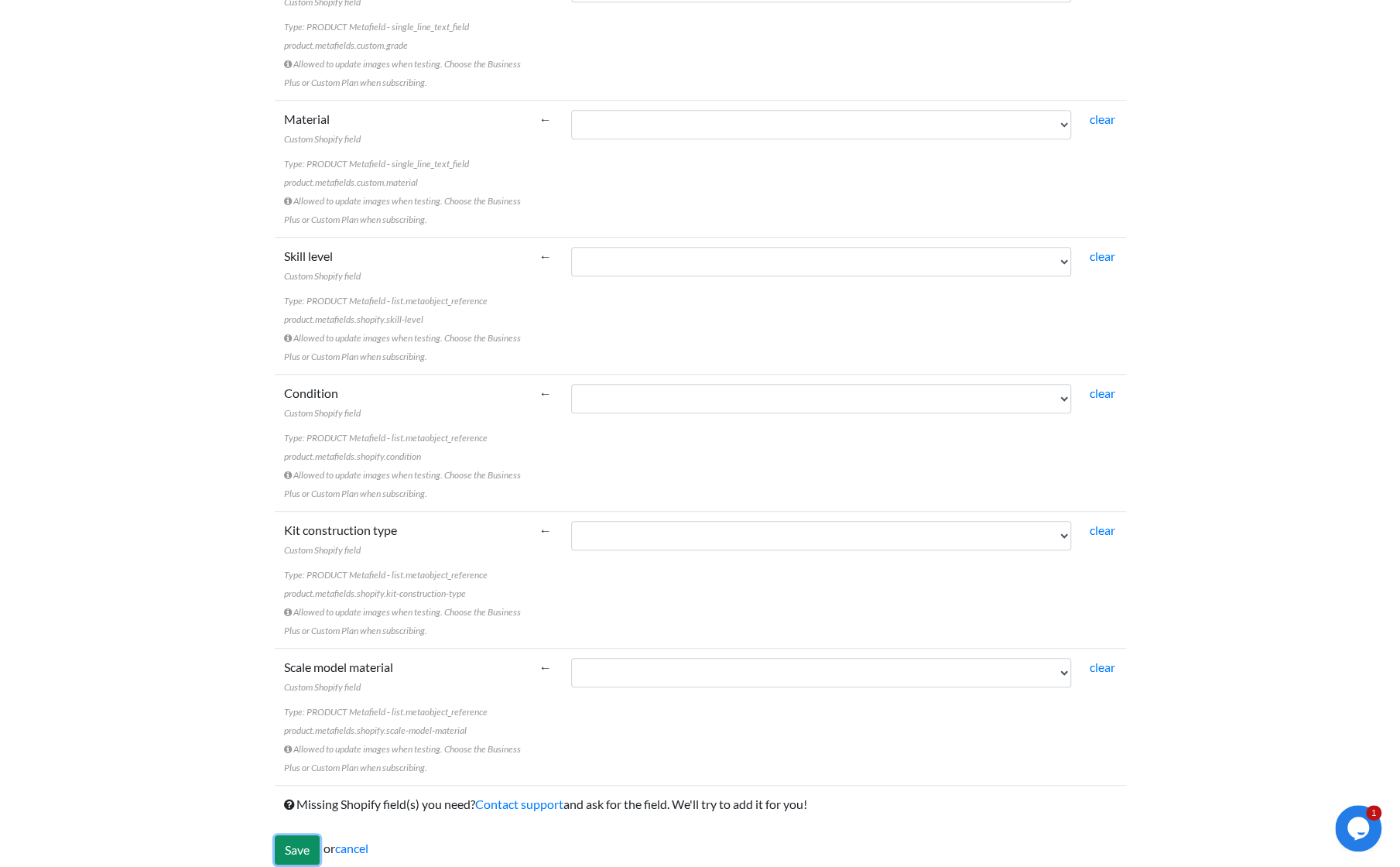
click at [292, 837] on input "Save" at bounding box center [297, 849] width 45 height 29
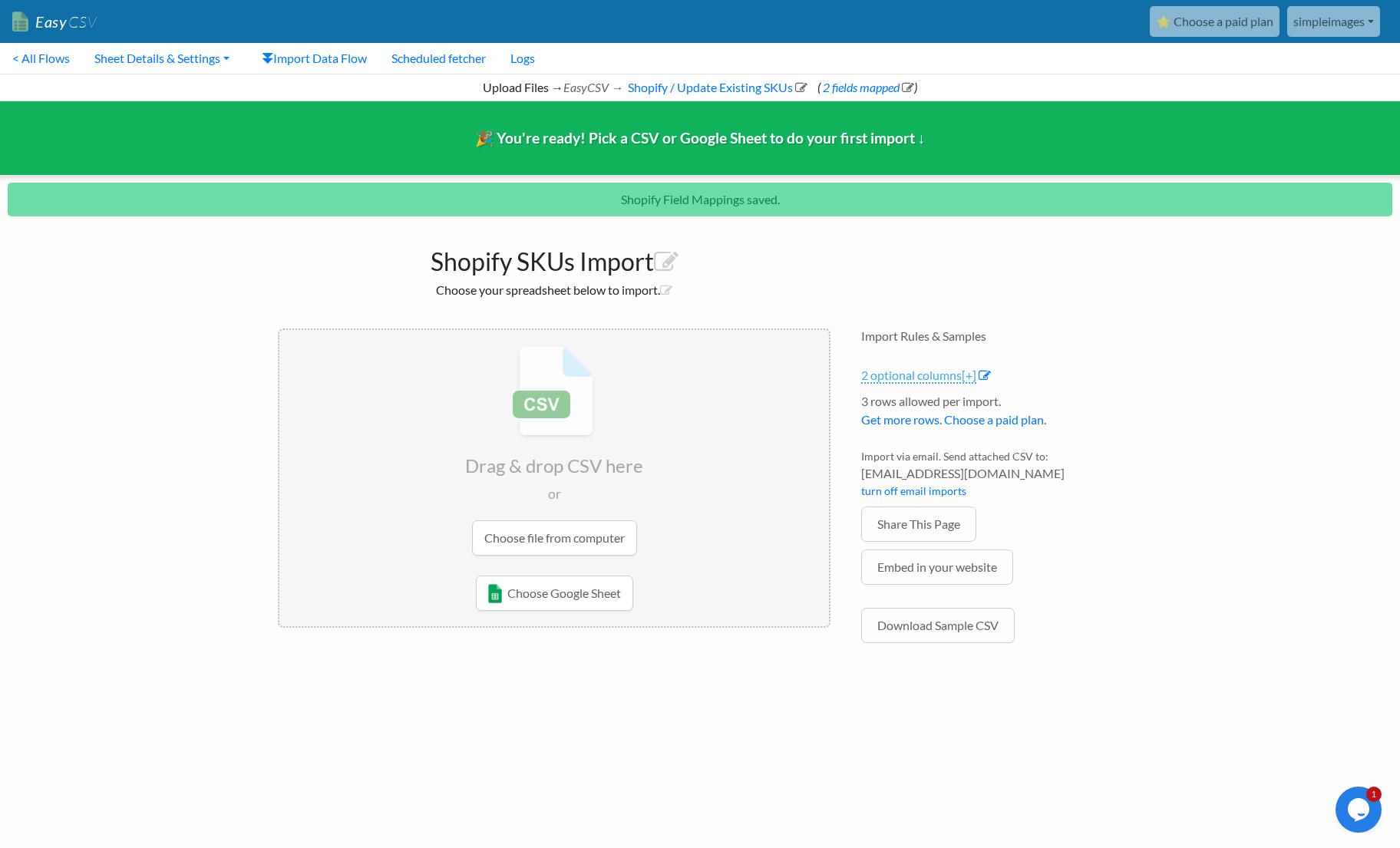
click at [972, 377] on span "[+]" at bounding box center [969, 375] width 14 height 14
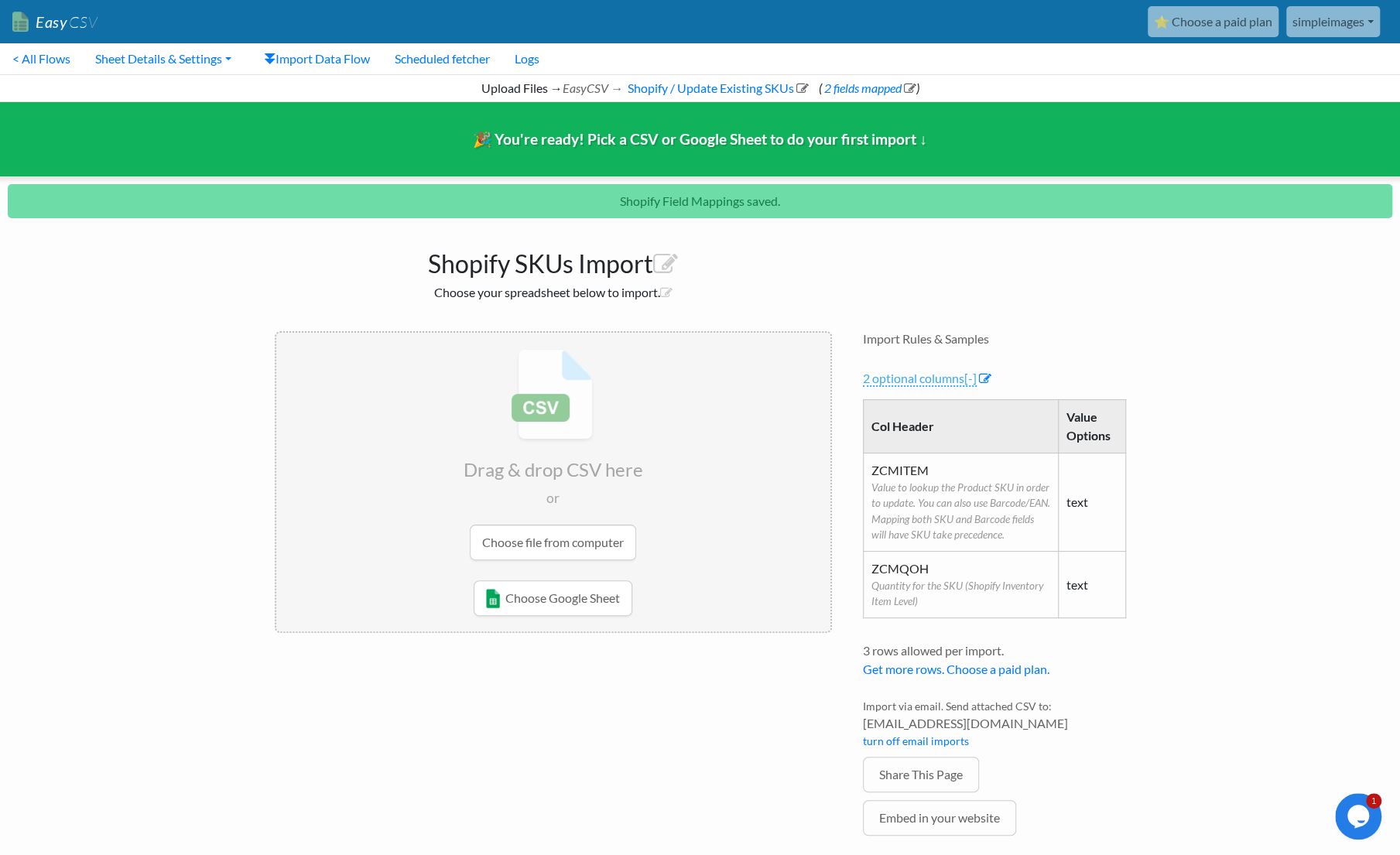
click at [973, 378] on span "[-]" at bounding box center [971, 378] width 13 height 14
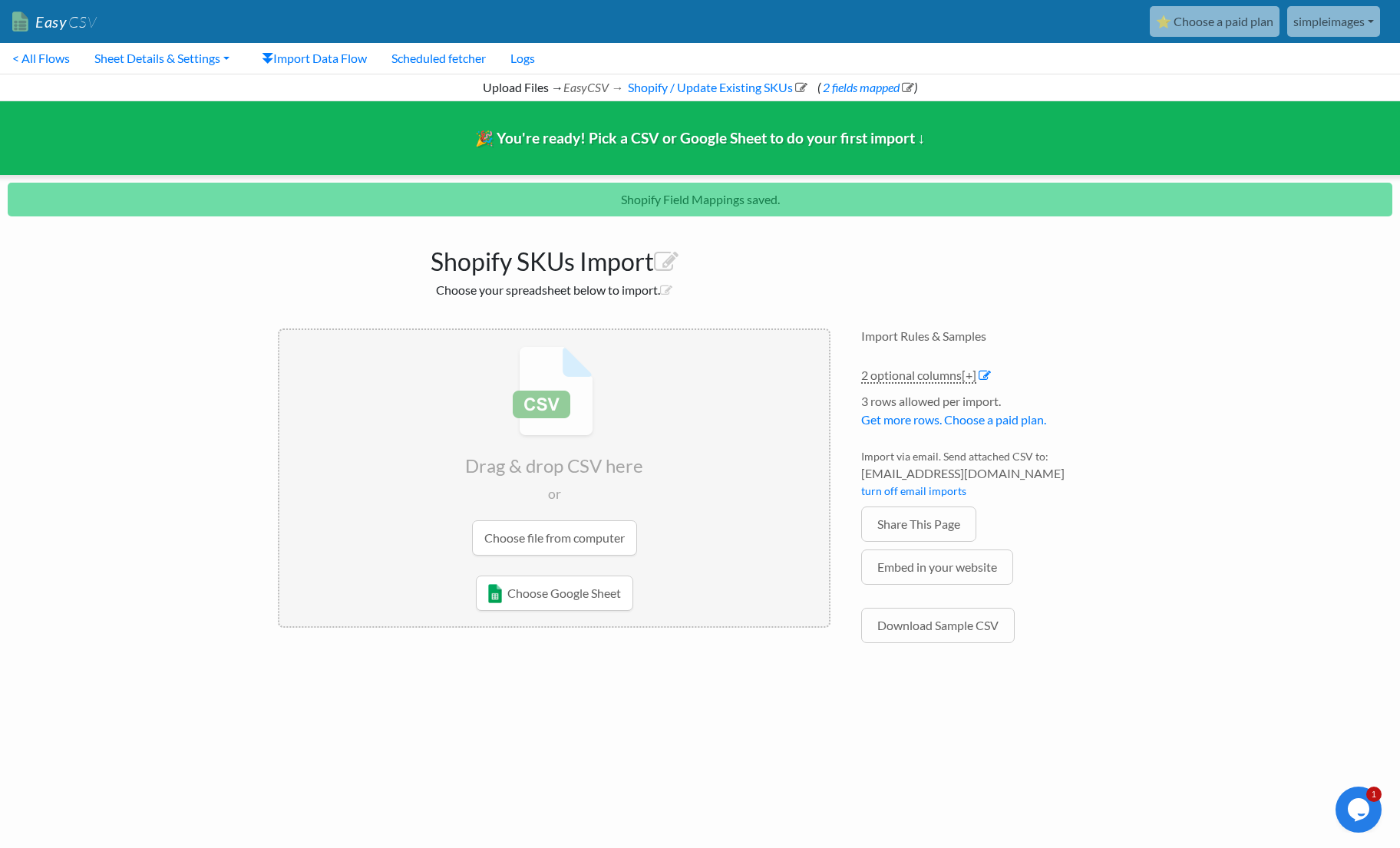
click at [583, 541] on input "file" at bounding box center [553, 451] width 549 height 242
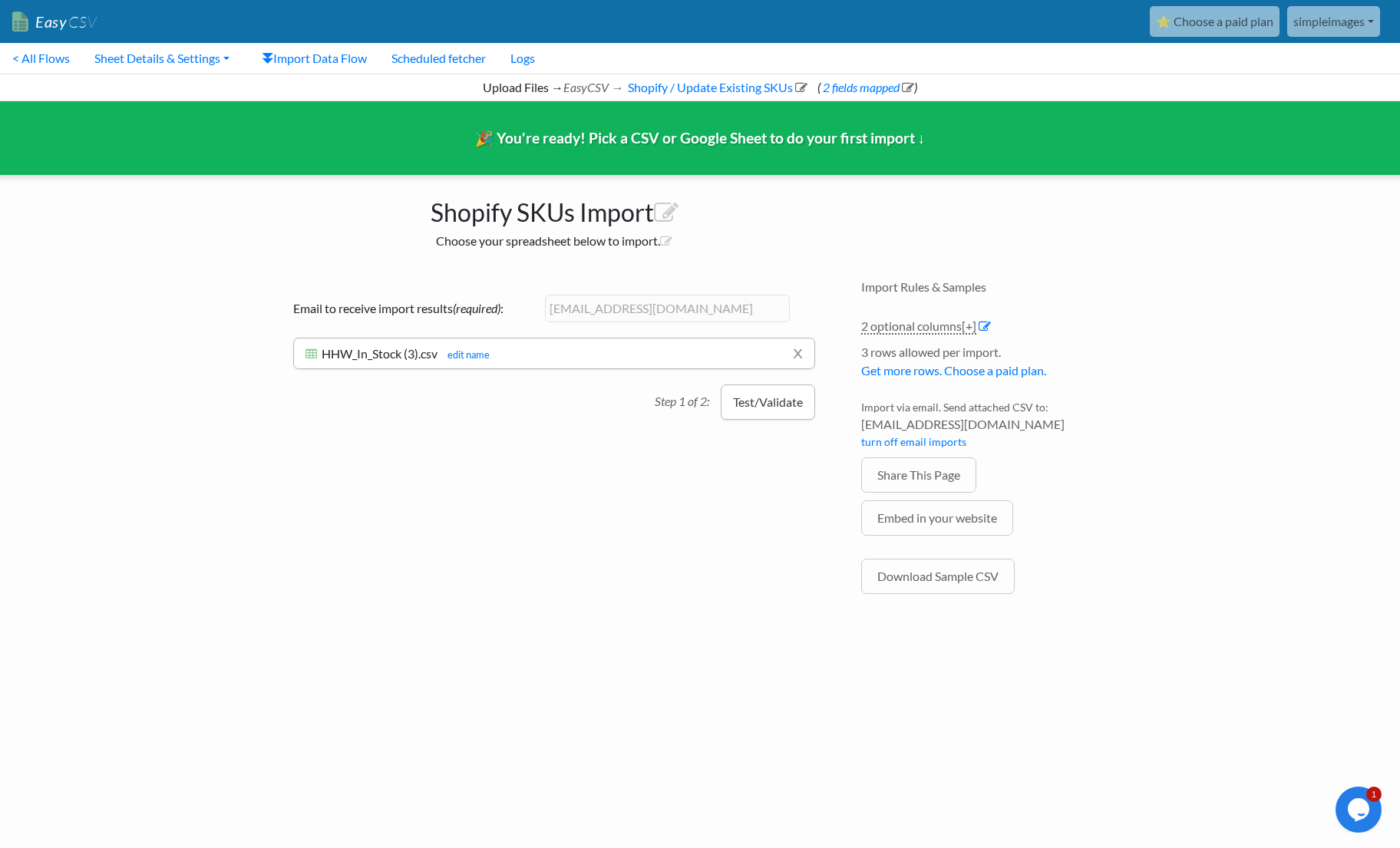
click at [766, 401] on button "Test/Validate" at bounding box center [768, 401] width 94 height 36
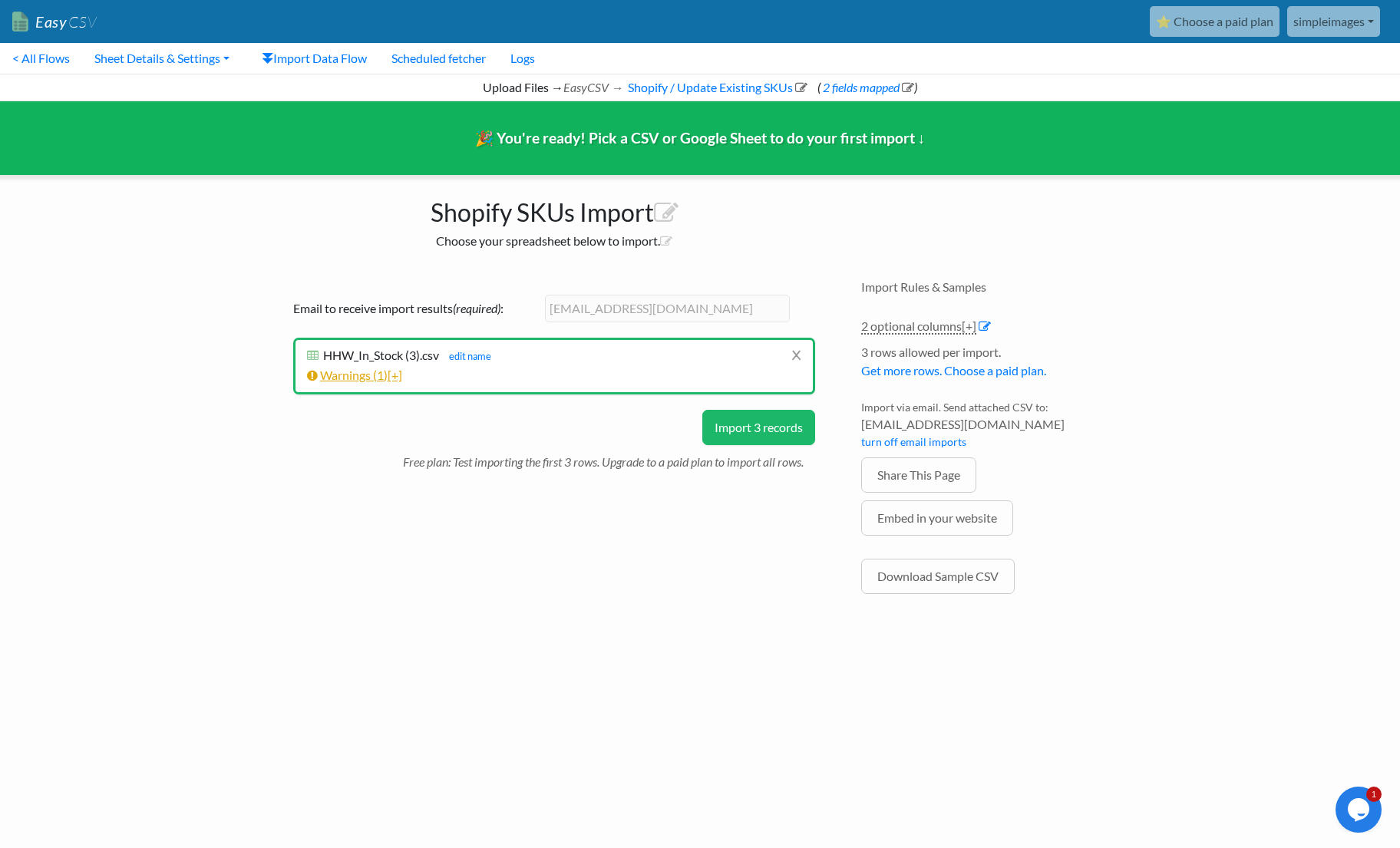
click at [401, 375] on span "[+]" at bounding box center [394, 375] width 14 height 14
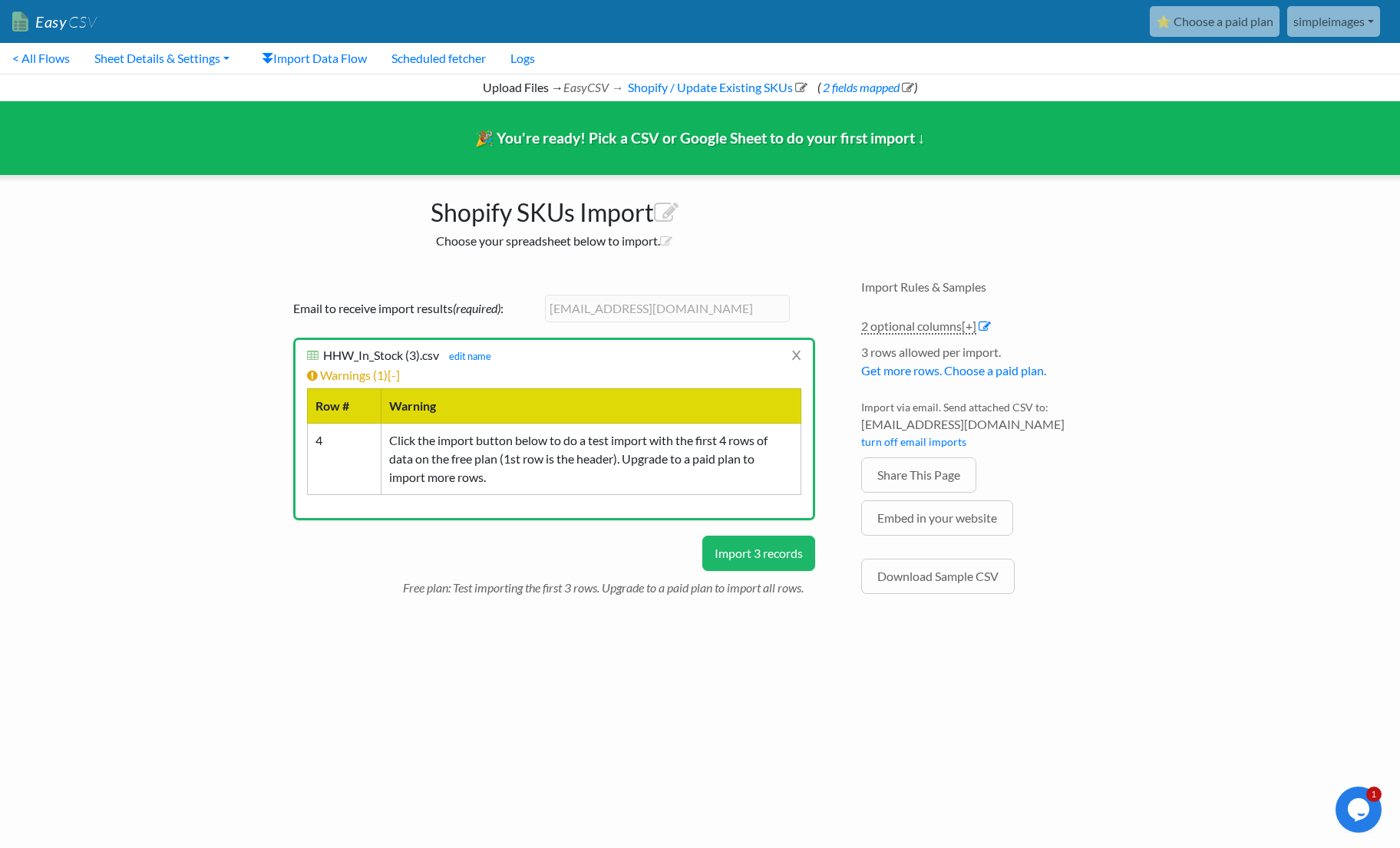
click at [1134, 595] on div "Import Rules & Samples 2 optional columns [+] Col Header Value Options ZCMITEM …" at bounding box center [991, 448] width 292 height 368
